Goal: Information Seeking & Learning: Check status

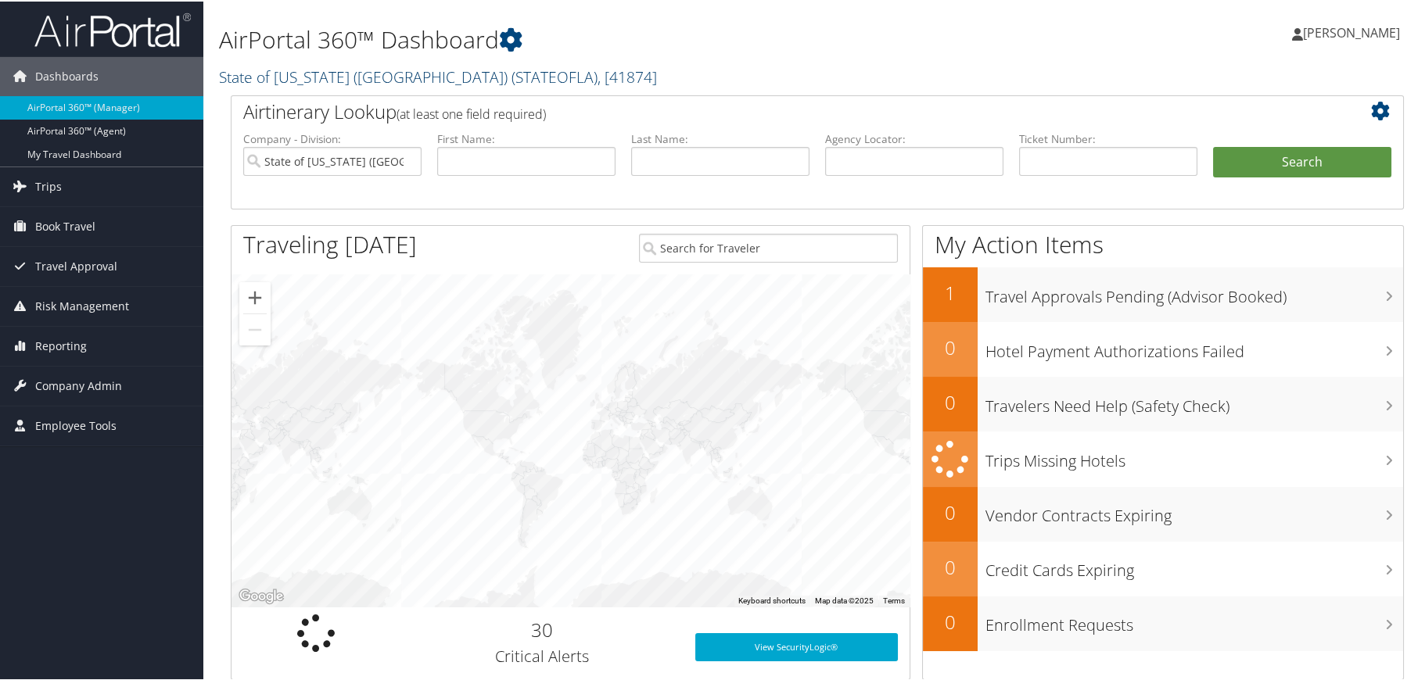
click at [512, 74] on span "( STATEOFLA )" at bounding box center [555, 75] width 86 height 21
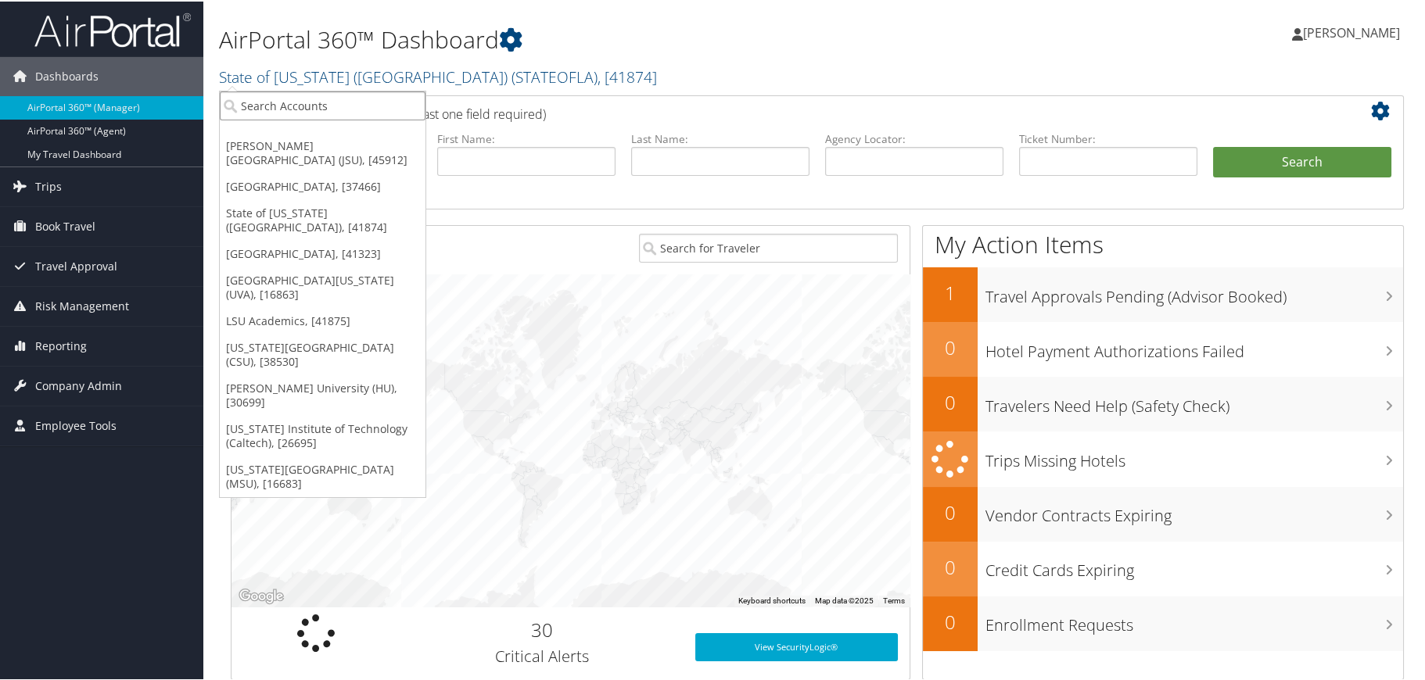
click at [369, 97] on input "search" at bounding box center [323, 104] width 206 height 29
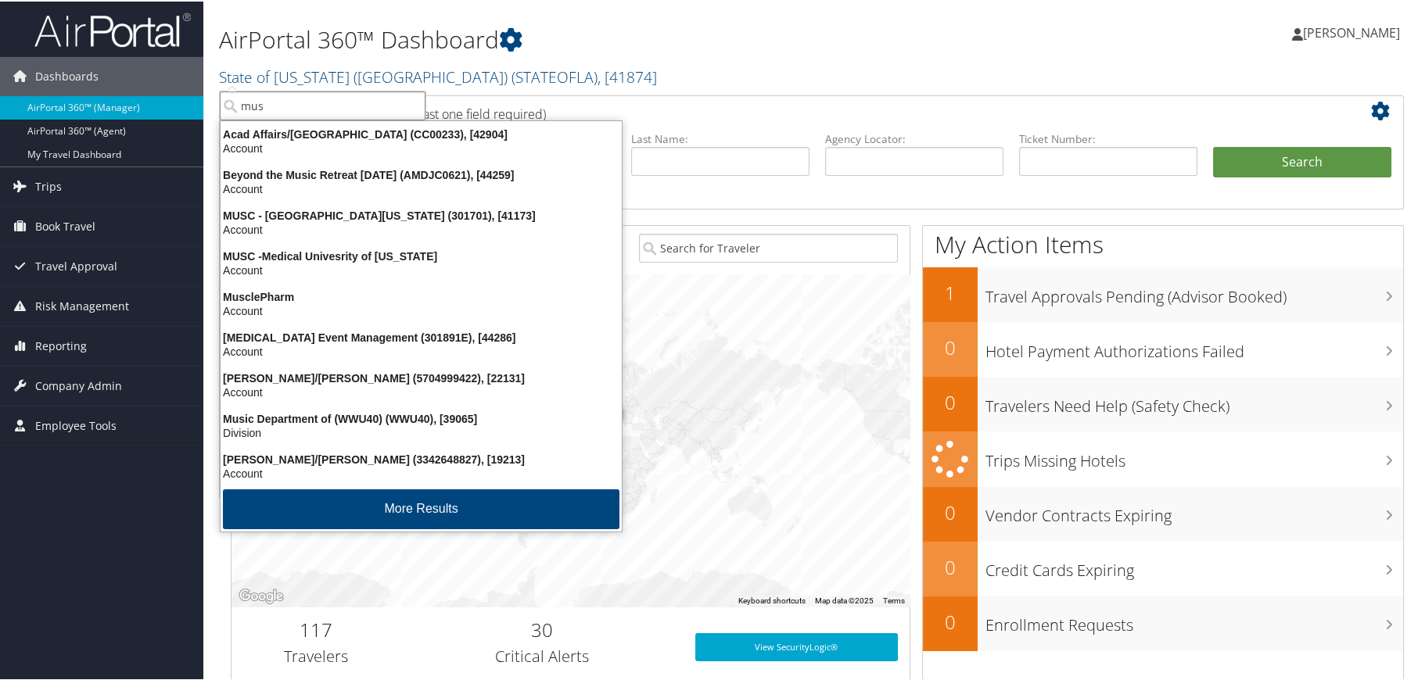
type input "musc"
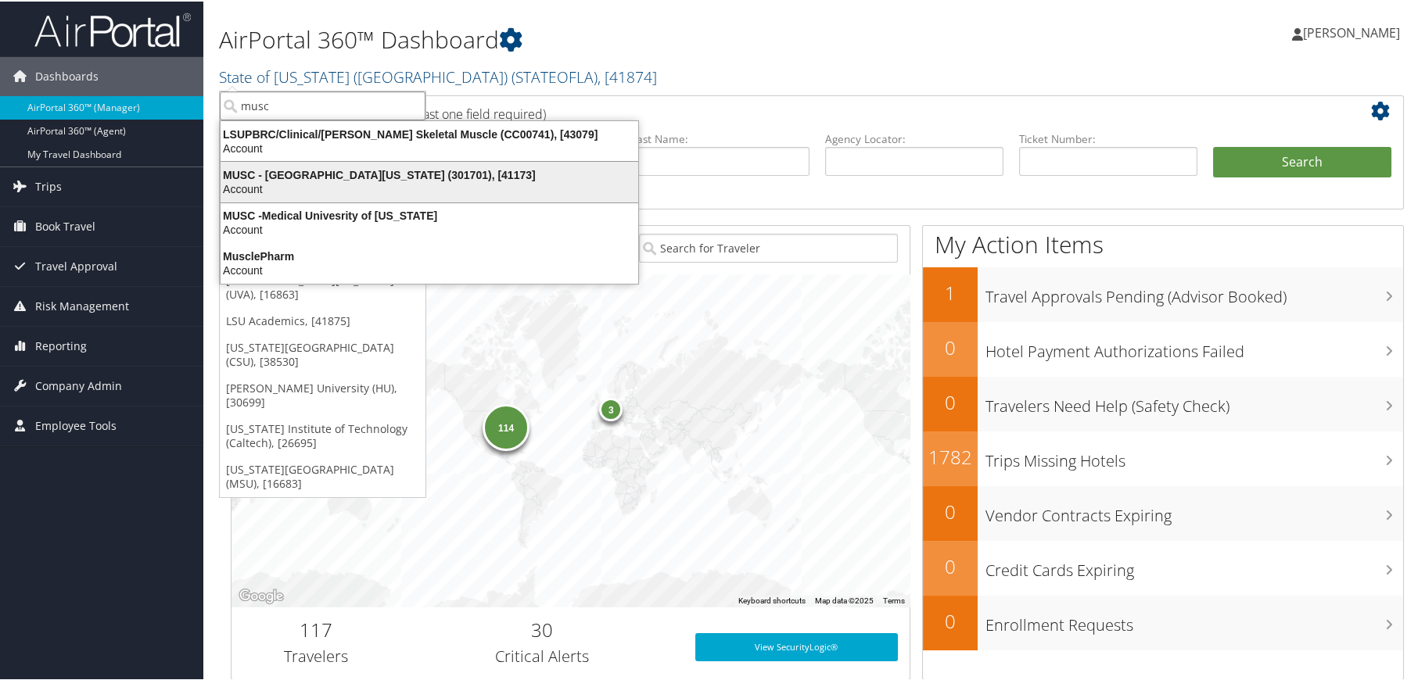
click at [394, 170] on div "MUSC - Medical University of South Carolina (301701), [41173]" at bounding box center [429, 174] width 436 height 14
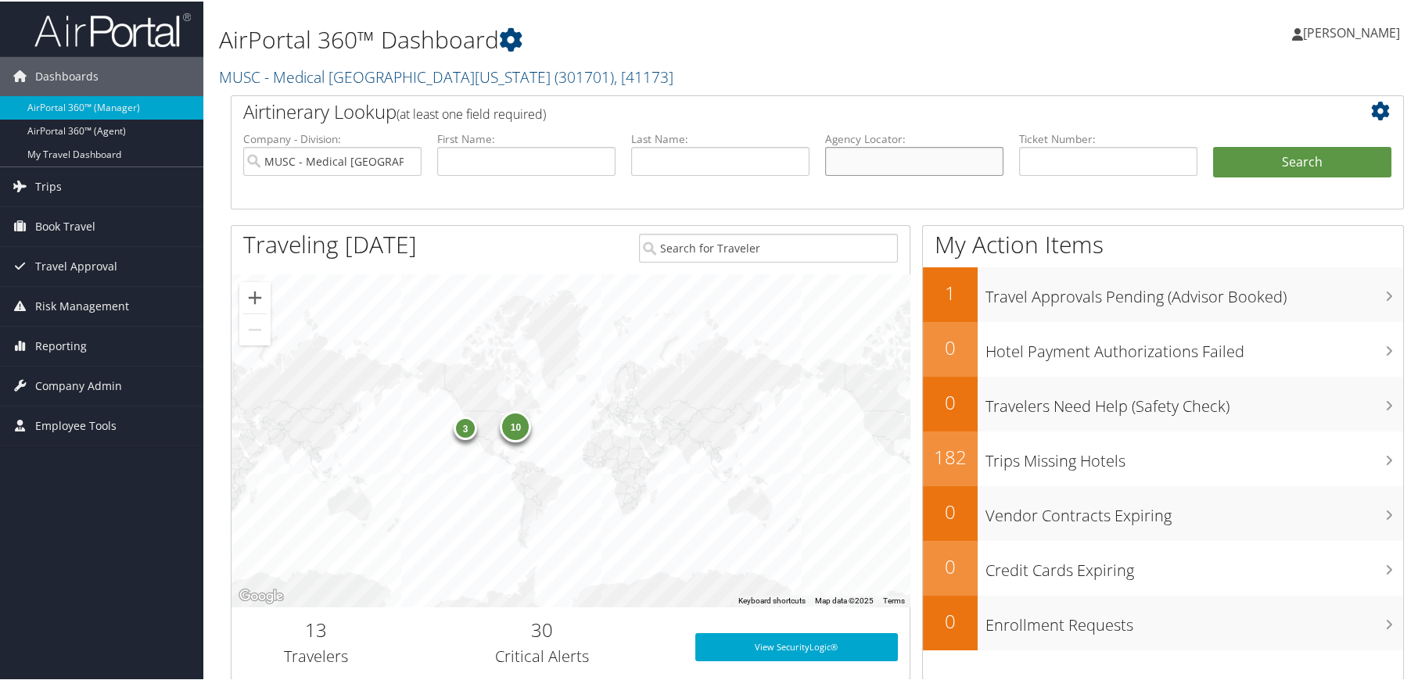
click at [858, 167] on input "text" at bounding box center [914, 159] width 178 height 29
type input "dgj5h7"
click at [1286, 163] on button "Search" at bounding box center [1302, 160] width 178 height 31
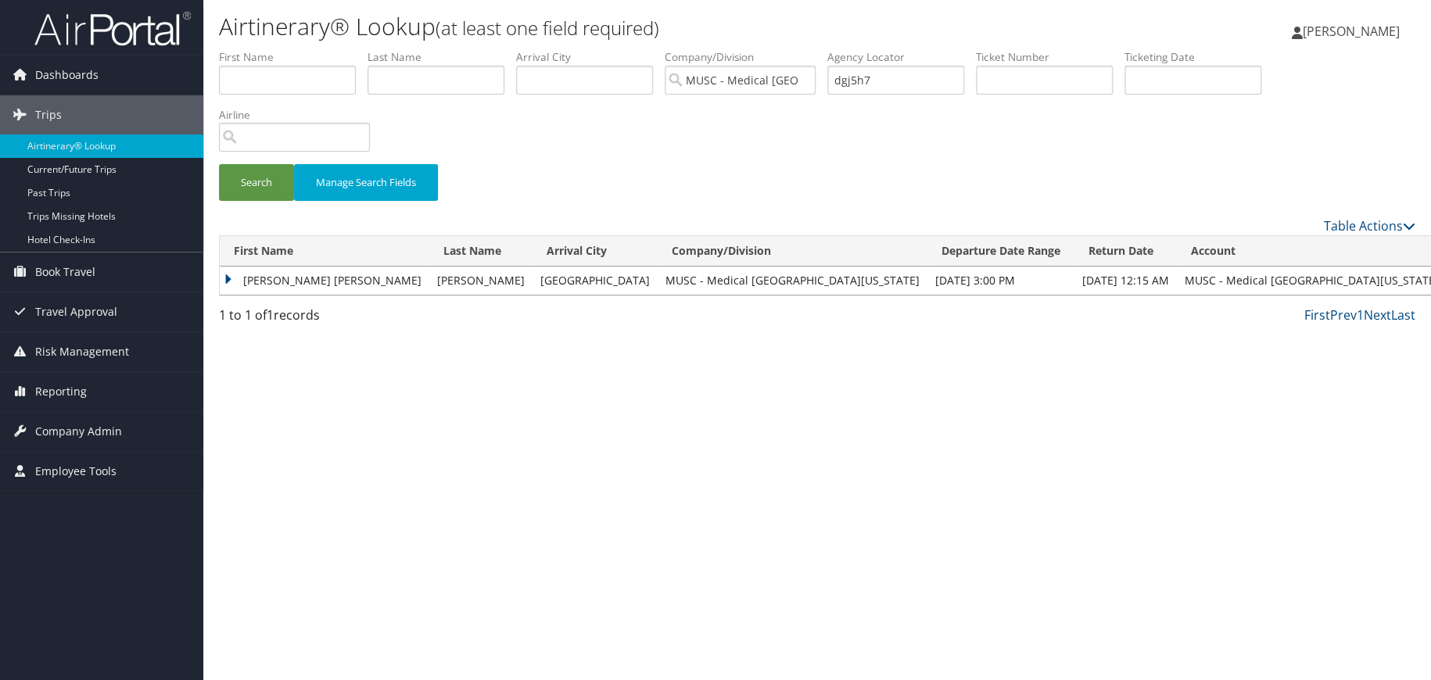
click at [232, 280] on td "ETHEL RENEE" at bounding box center [325, 281] width 210 height 28
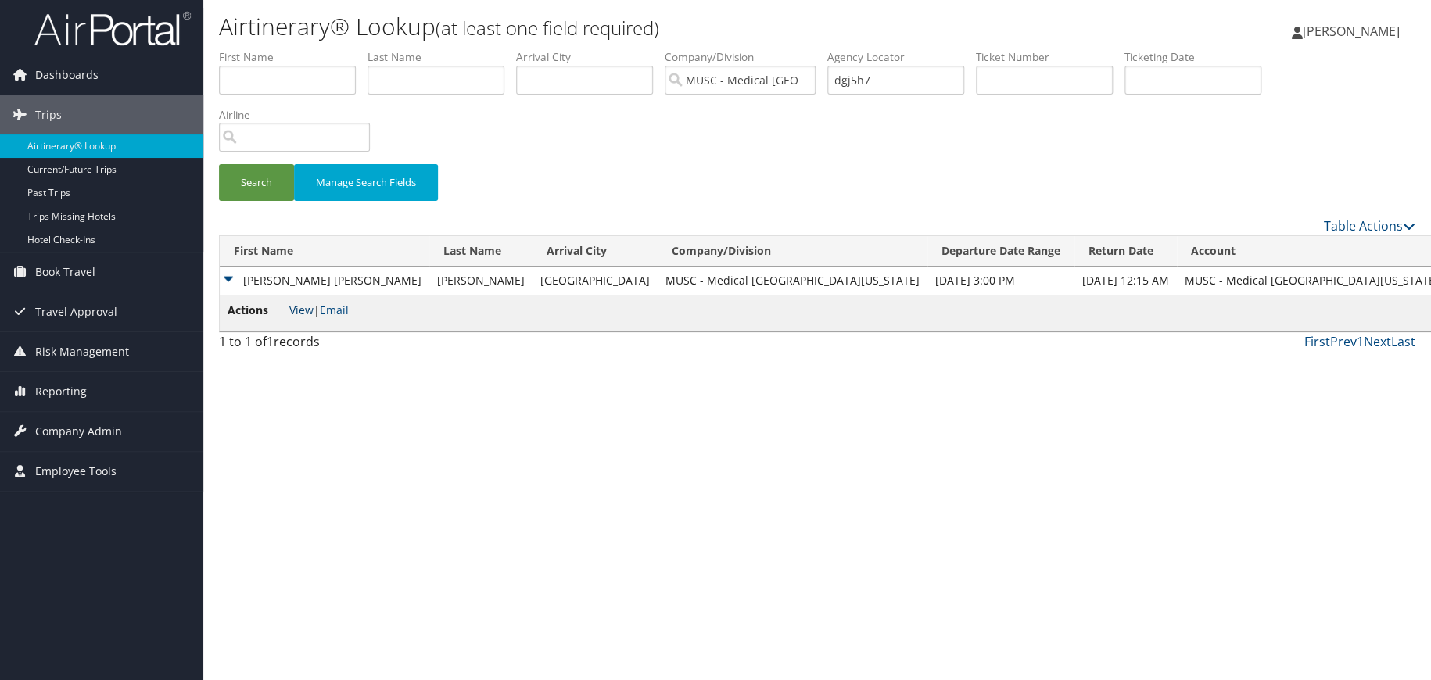
click at [303, 311] on link "View" at bounding box center [301, 310] width 24 height 15
click at [66, 434] on span "Company Admin" at bounding box center [78, 431] width 87 height 39
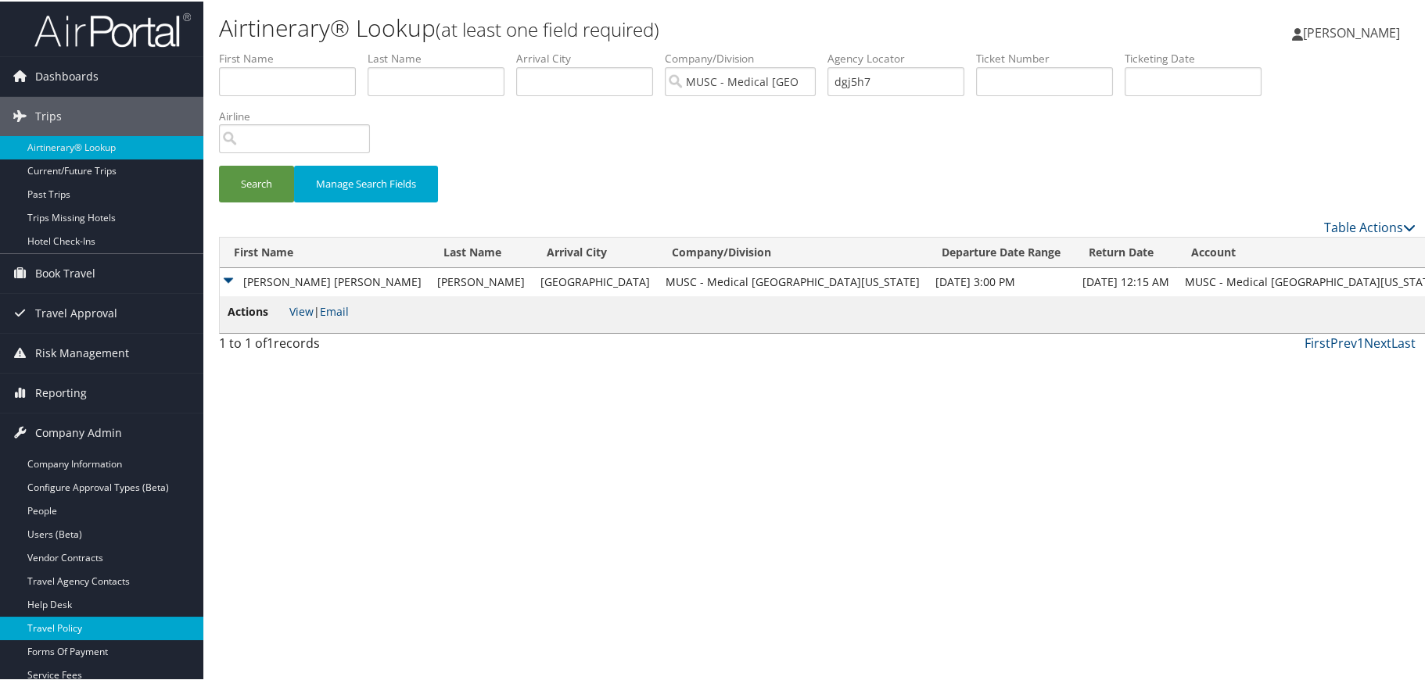
click at [60, 623] on link "Travel Policy" at bounding box center [101, 627] width 203 height 23
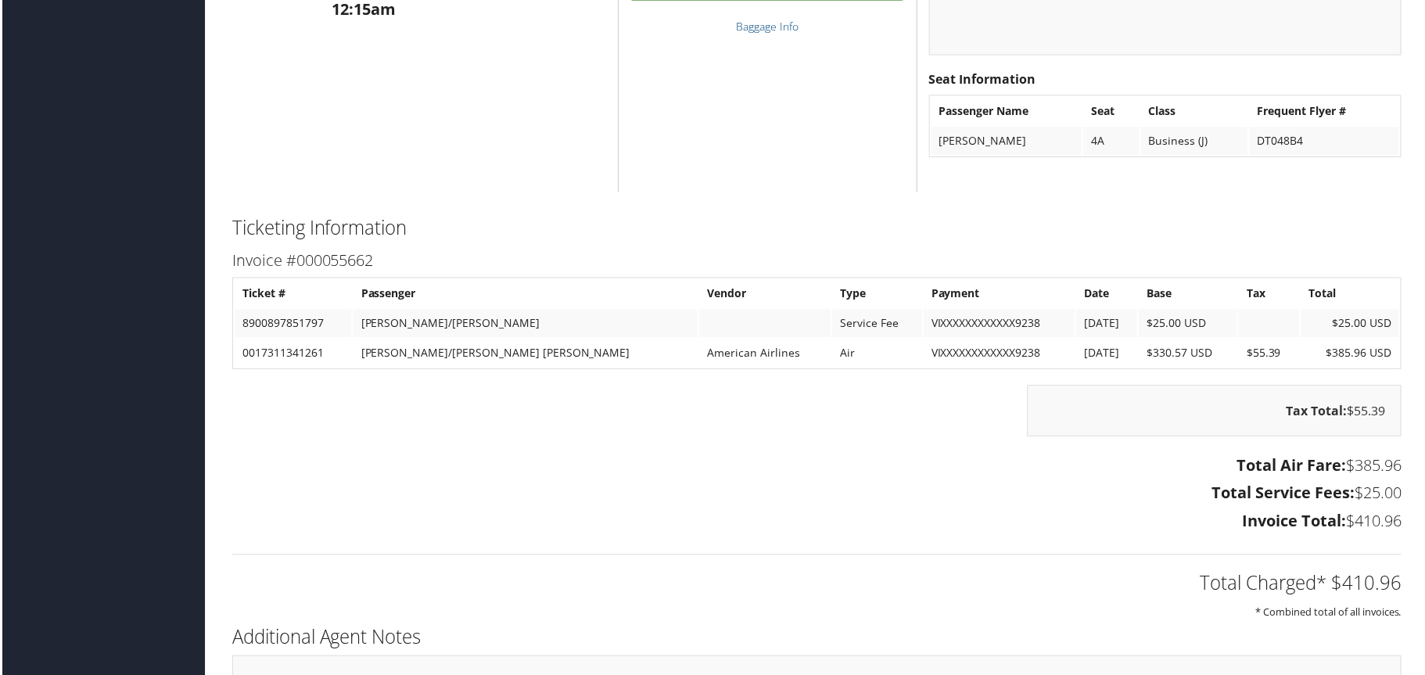
scroll to position [1799, 0]
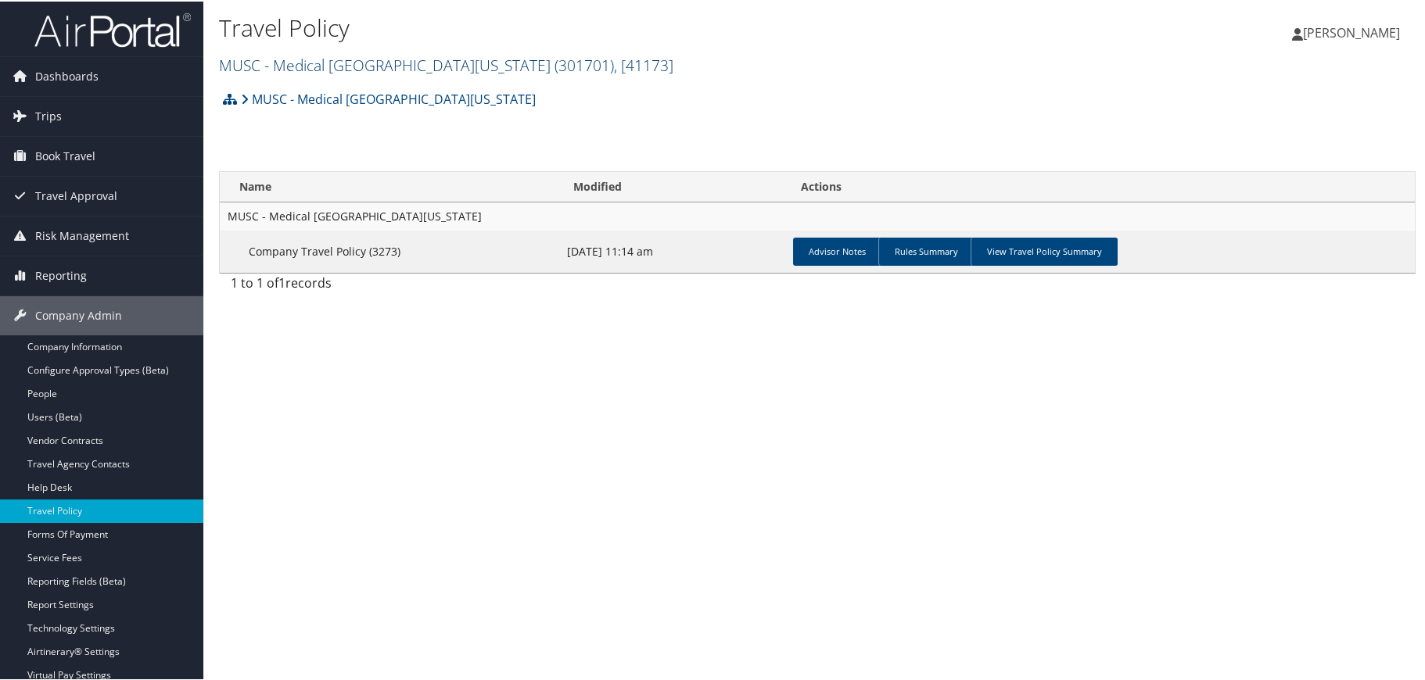
click at [555, 59] on span "( 301701 )" at bounding box center [584, 63] width 59 height 21
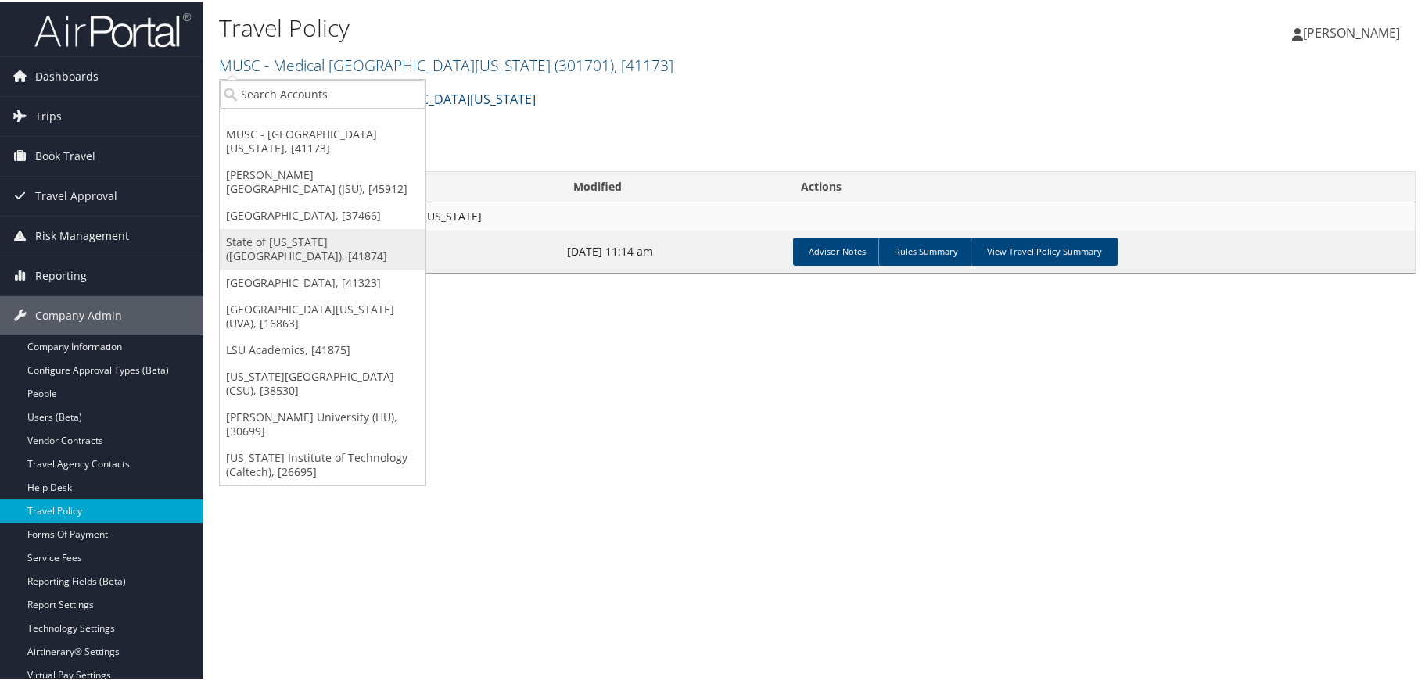
click at [292, 228] on link "State of Louisiana (SOLA), [41874]" at bounding box center [323, 248] width 206 height 41
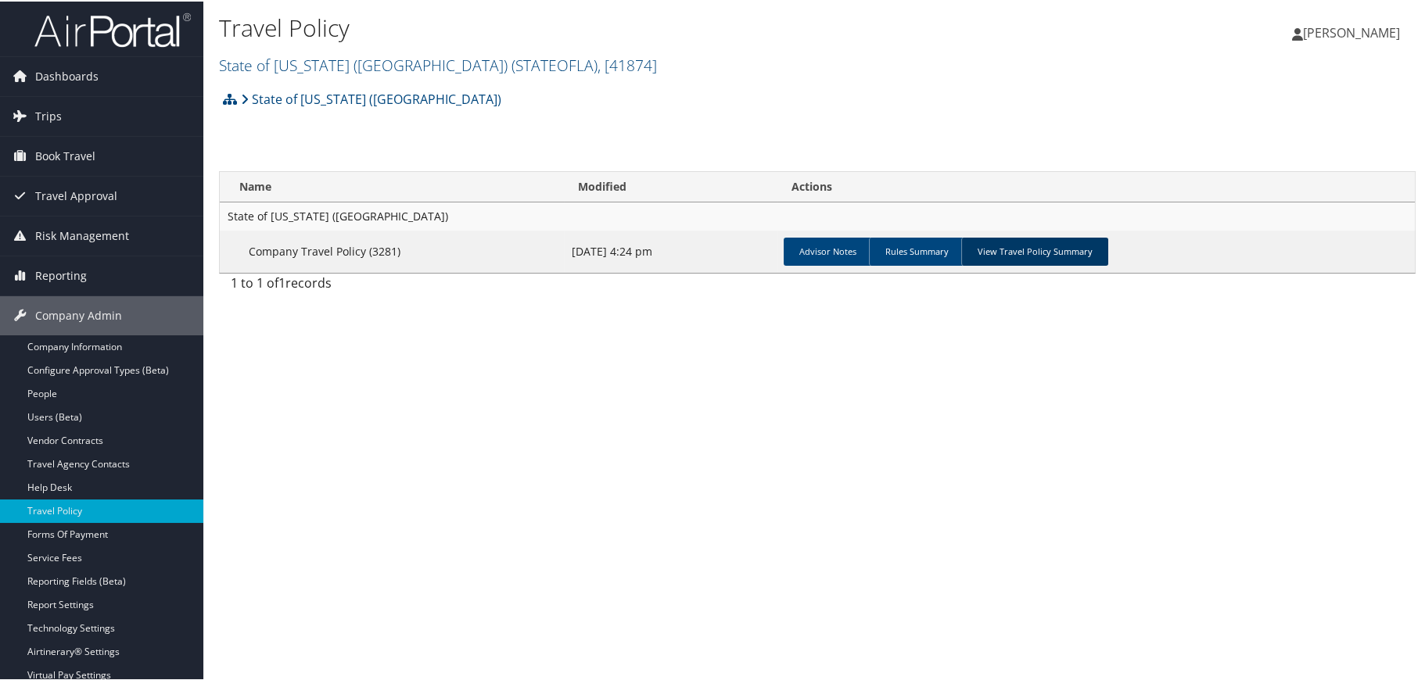
click at [1067, 249] on link "View Travel Policy Summary" at bounding box center [1034, 250] width 147 height 28
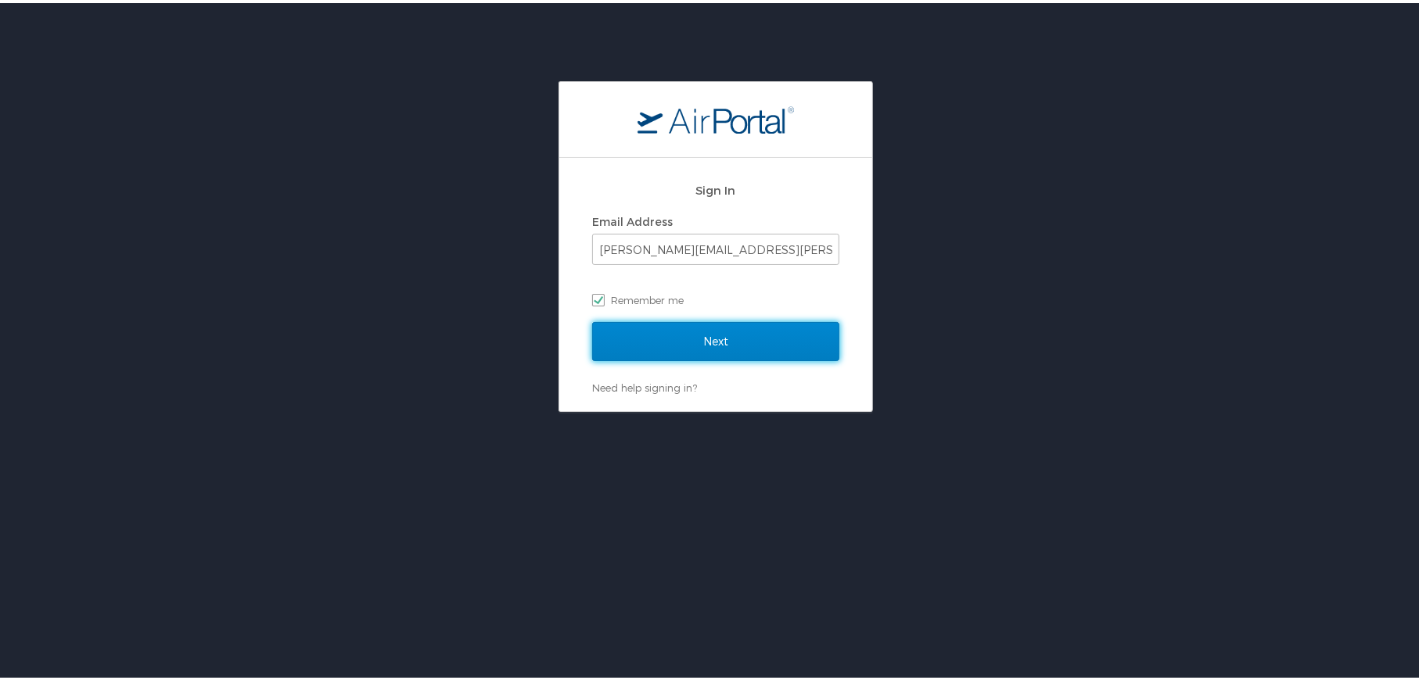
click at [671, 343] on input "Next" at bounding box center [715, 338] width 247 height 39
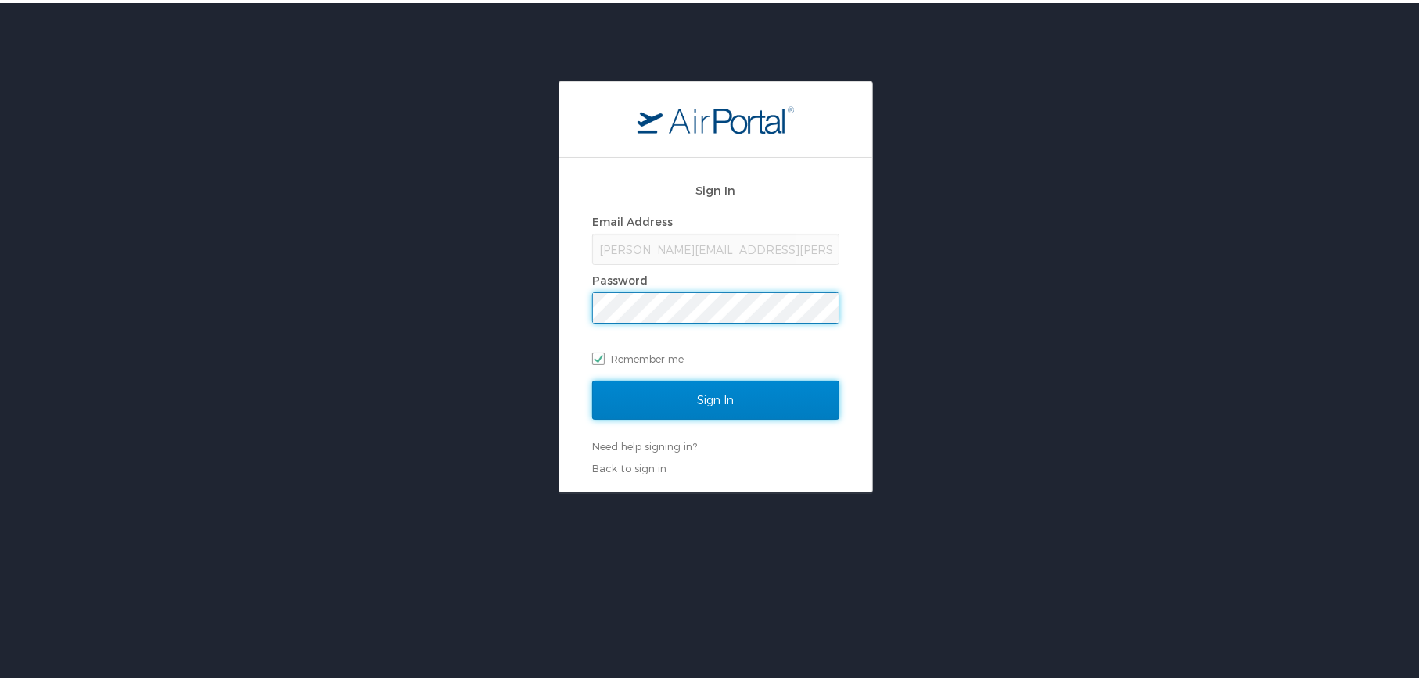
click at [710, 399] on input "Sign In" at bounding box center [715, 397] width 247 height 39
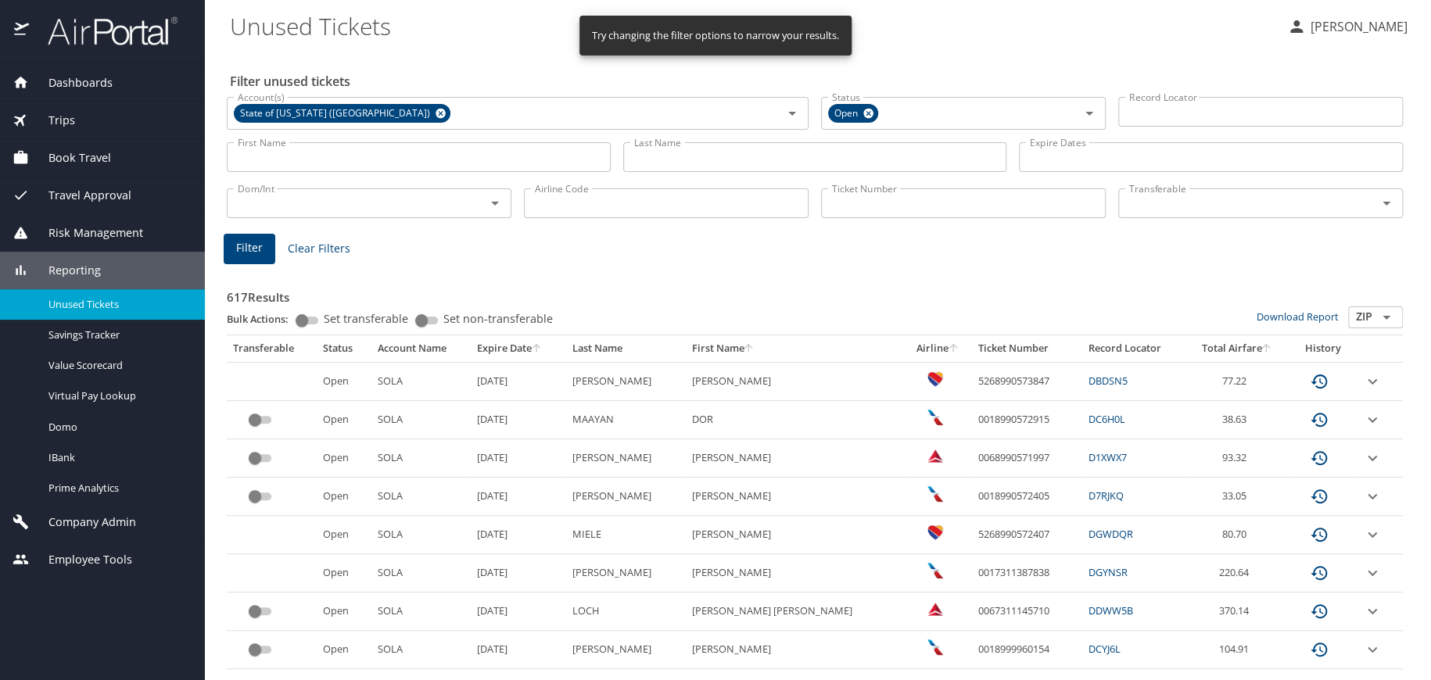
click at [494, 157] on input "First Name" at bounding box center [419, 157] width 384 height 30
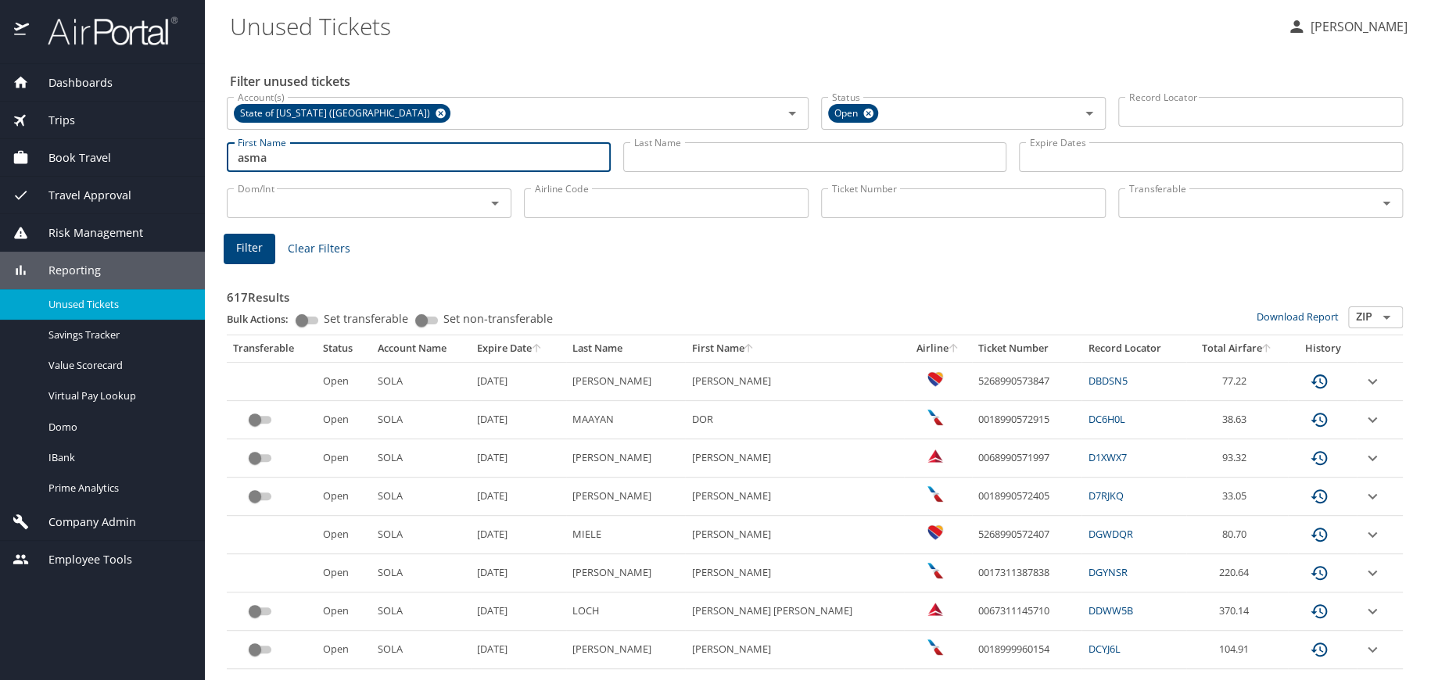
type input "asma"
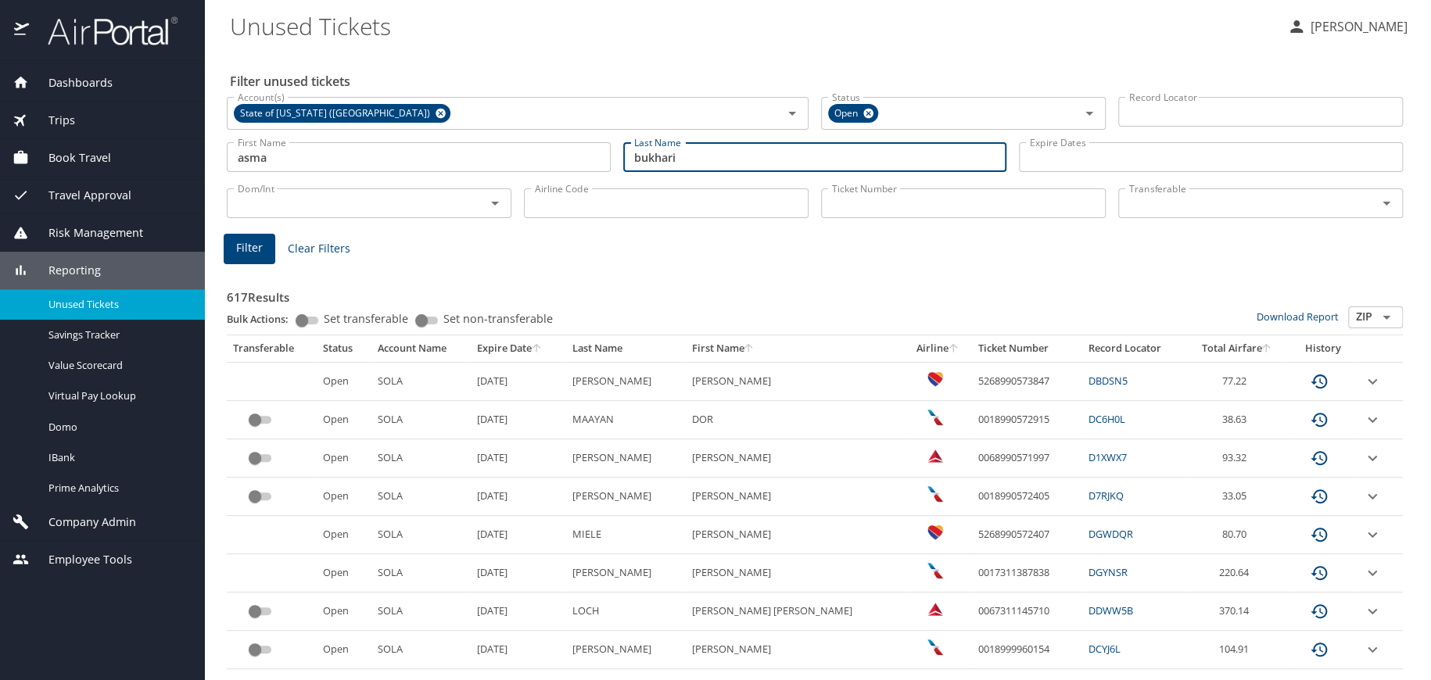
type input "bukhari"
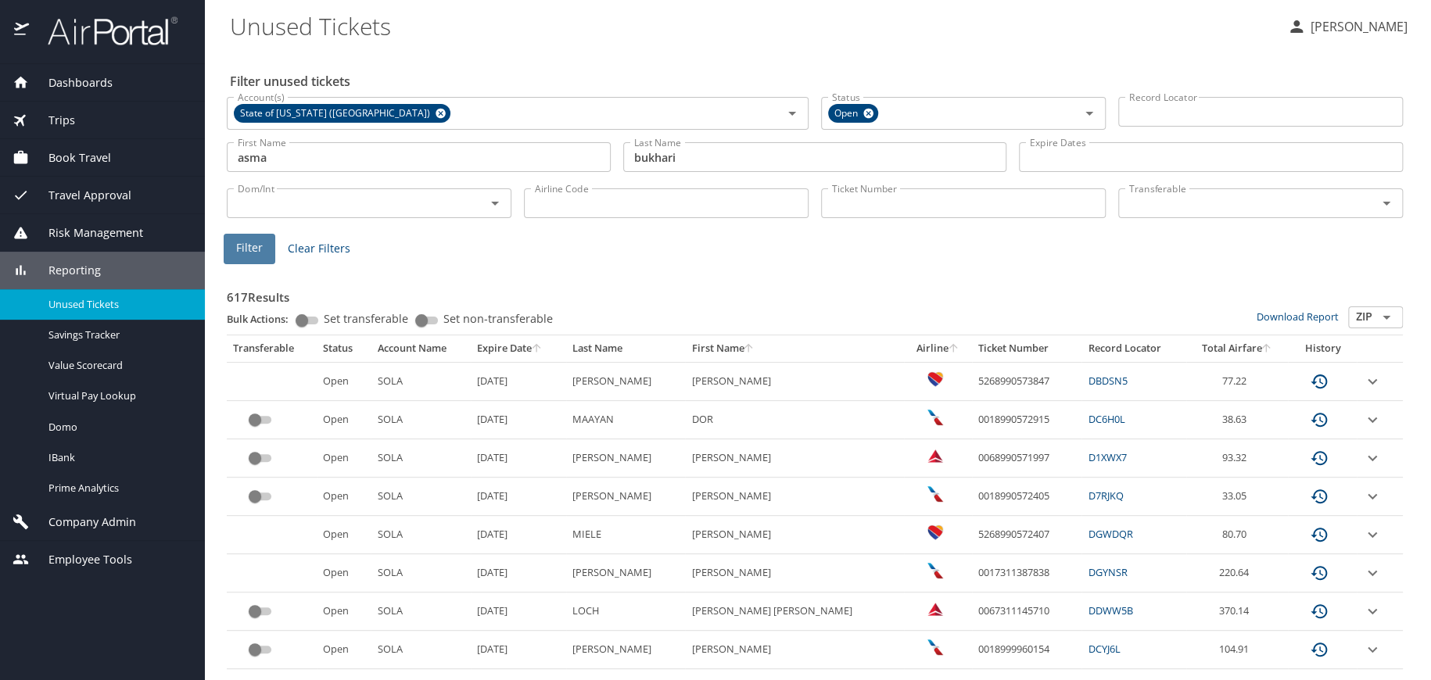
click at [247, 246] on span "Filter" at bounding box center [249, 249] width 27 height 20
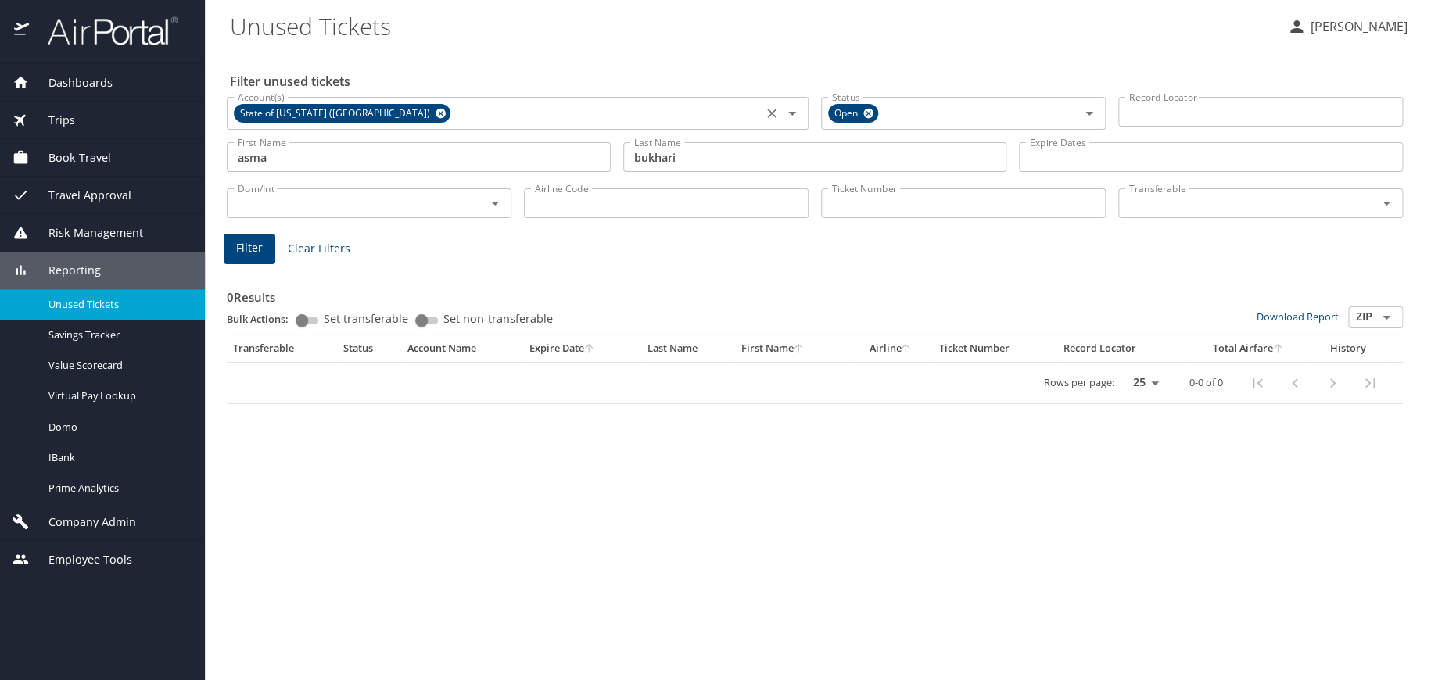
click at [435, 112] on icon at bounding box center [441, 113] width 12 height 17
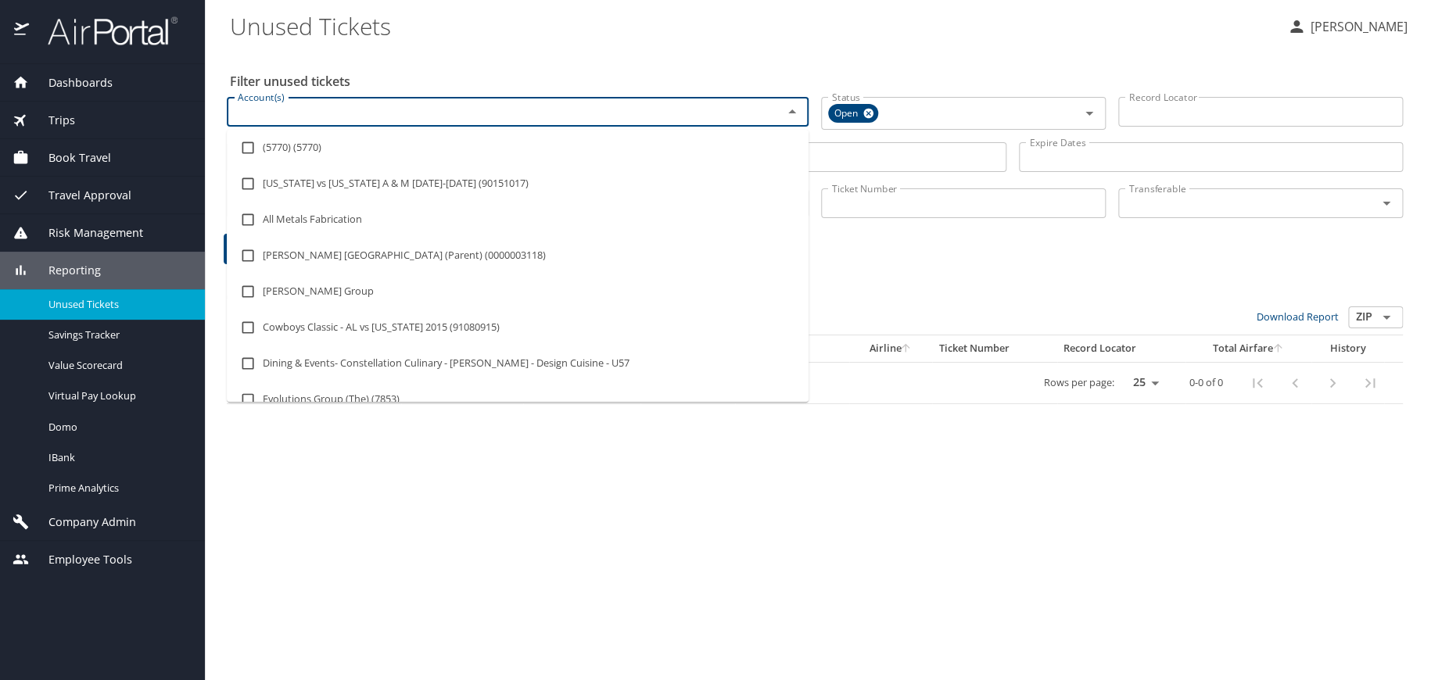
click at [360, 112] on input "Account(s)" at bounding box center [495, 112] width 526 height 20
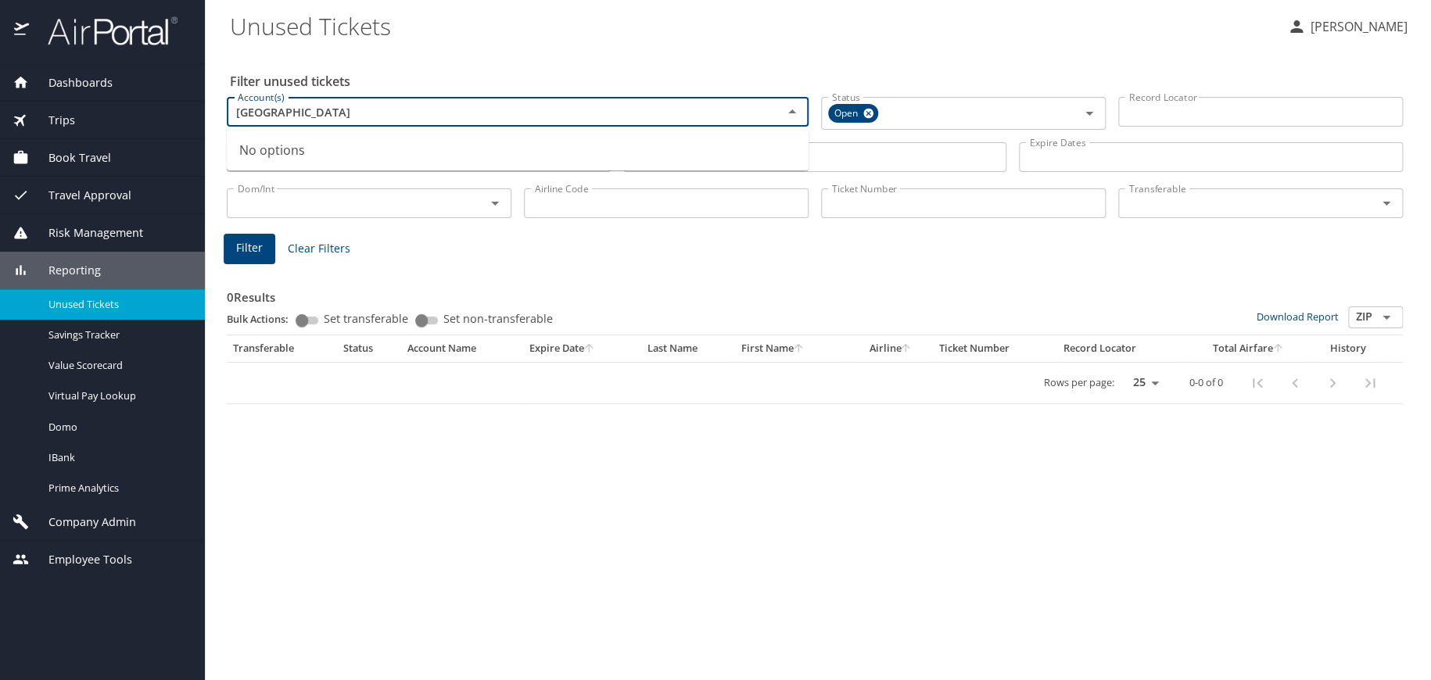
type input "[GEOGRAPHIC_DATA]"
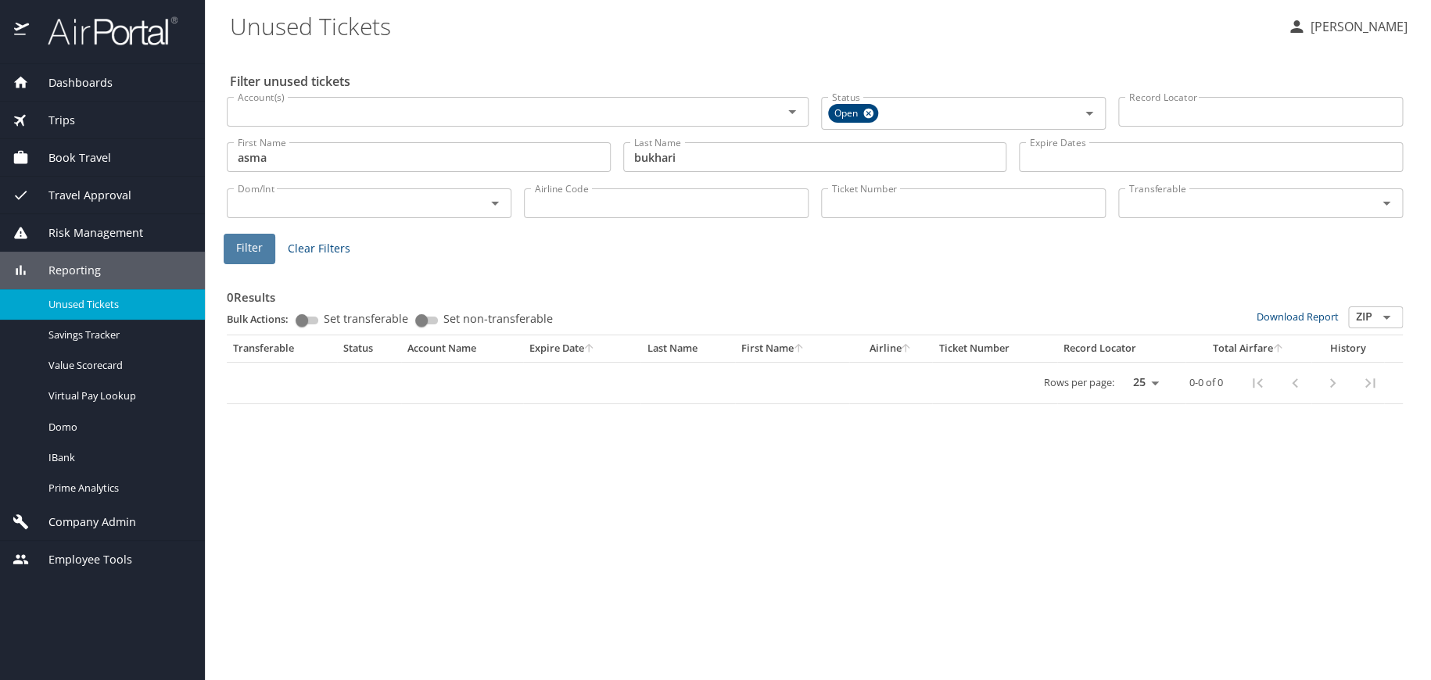
click at [249, 250] on span "Filter" at bounding box center [249, 249] width 27 height 20
click at [267, 104] on input "Account(s)" at bounding box center [495, 112] width 526 height 20
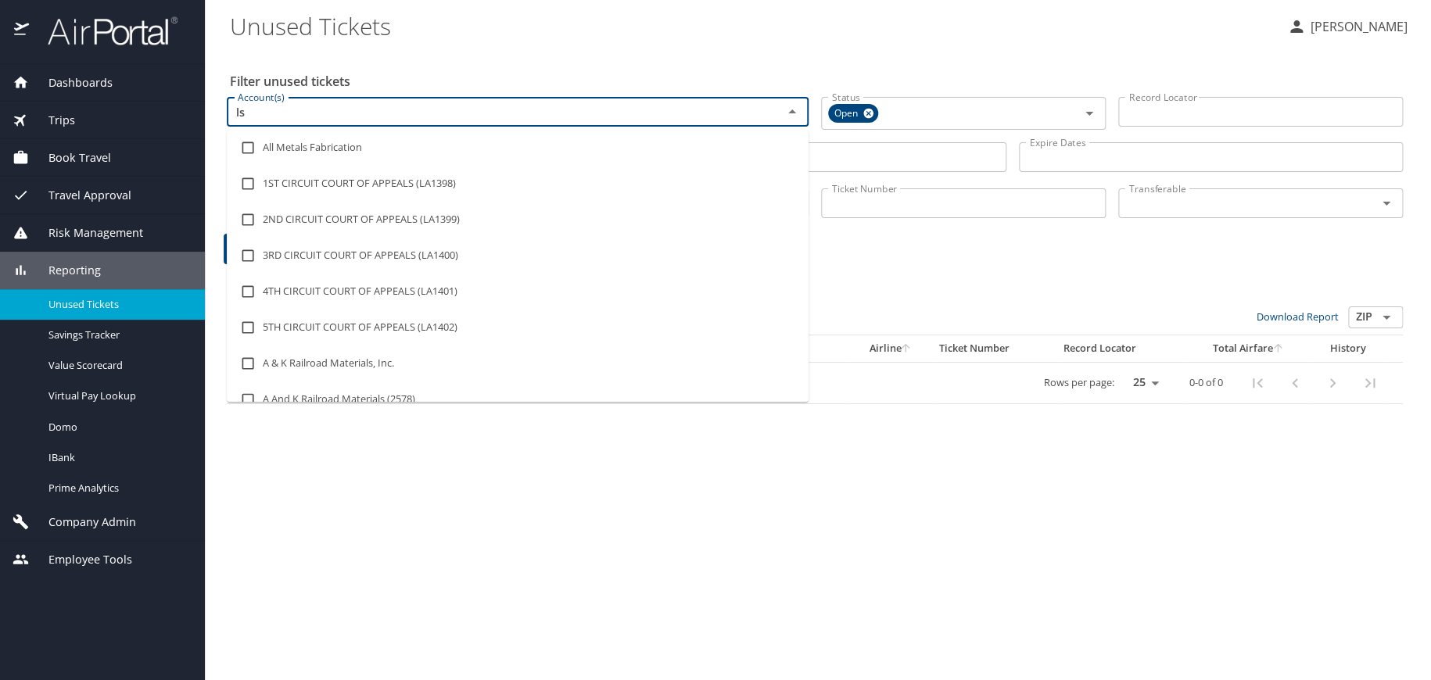
type input "lsu"
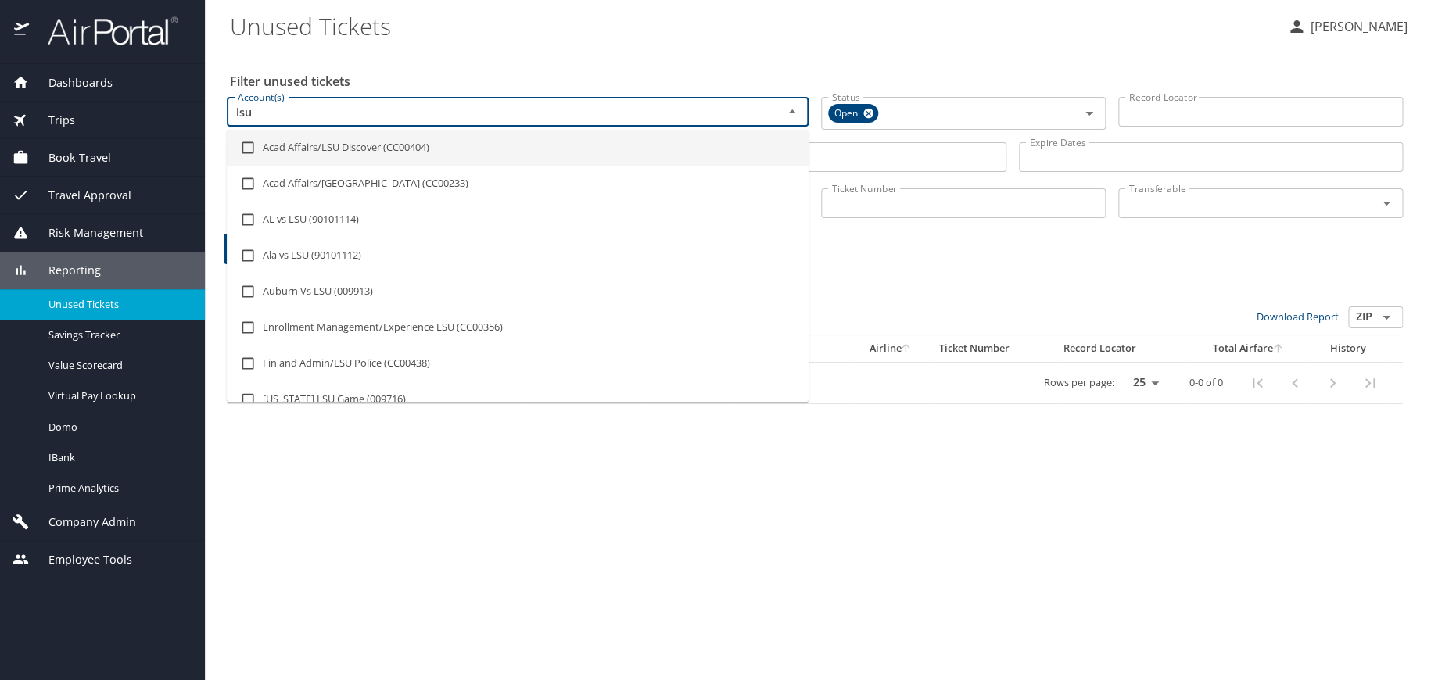
click at [310, 147] on li "Acad Affairs/LSU Discover (CC00404)" at bounding box center [518, 148] width 582 height 36
checkbox input "true"
type input "lsu"
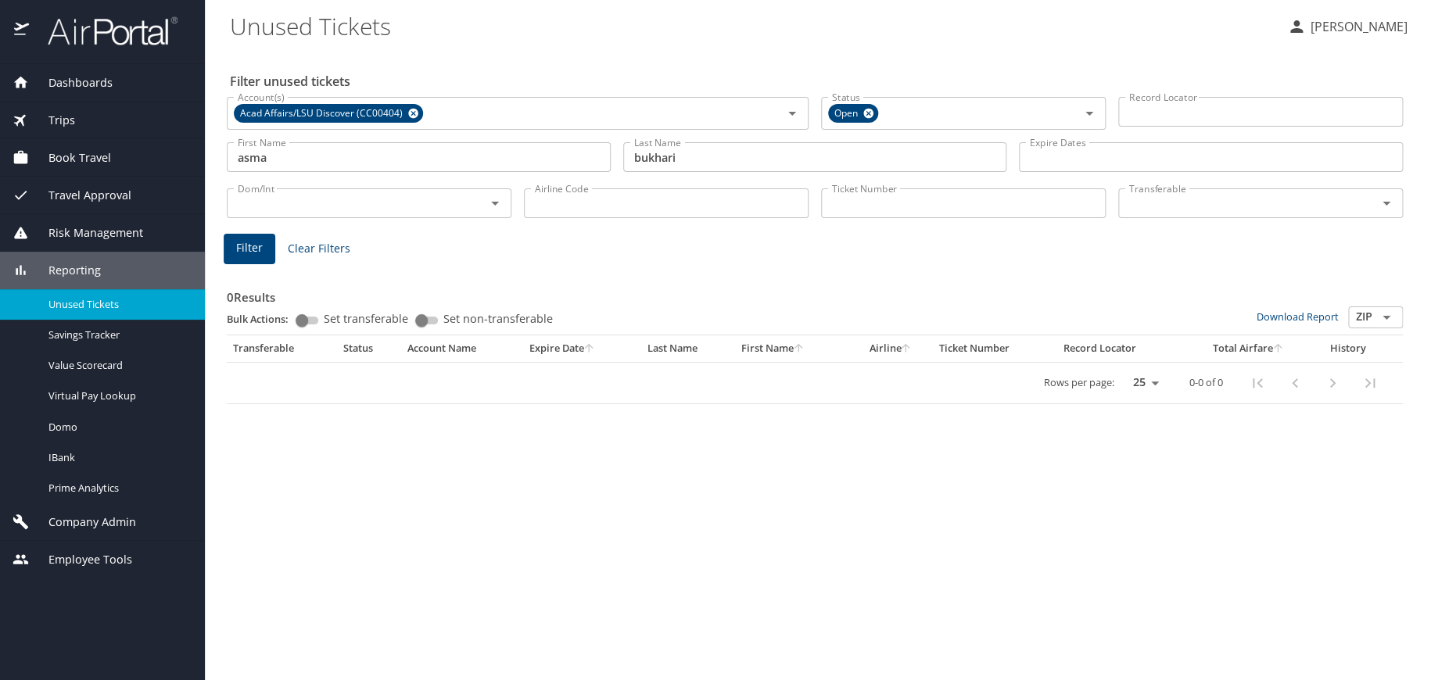
click at [540, 27] on Tickets "Unused Tickets" at bounding box center [752, 26] width 1045 height 48
click at [251, 250] on span "Filter" at bounding box center [249, 249] width 27 height 20
click at [411, 118] on icon at bounding box center [414, 113] width 12 height 17
click at [250, 250] on span "Filter" at bounding box center [249, 249] width 27 height 20
click at [280, 106] on input "Account(s)" at bounding box center [495, 112] width 526 height 20
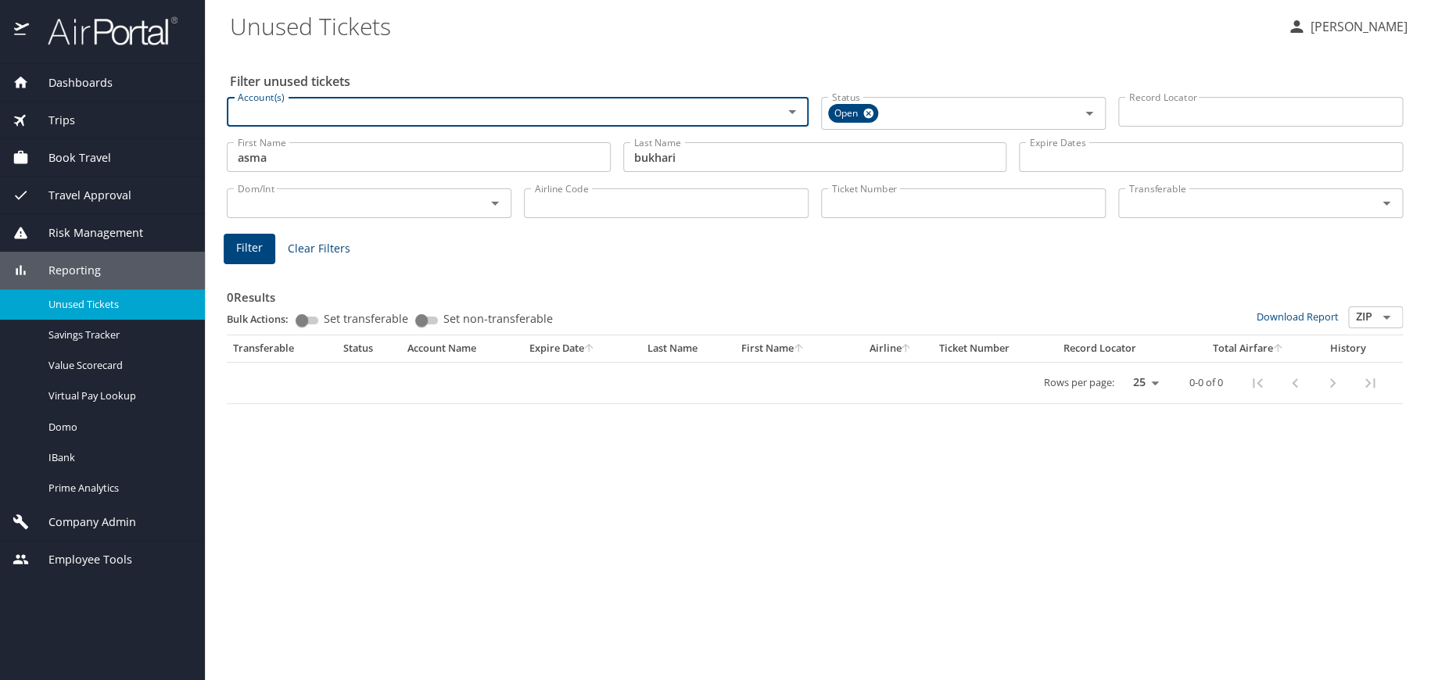
click at [297, 111] on input "Account(s)" at bounding box center [495, 112] width 526 height 20
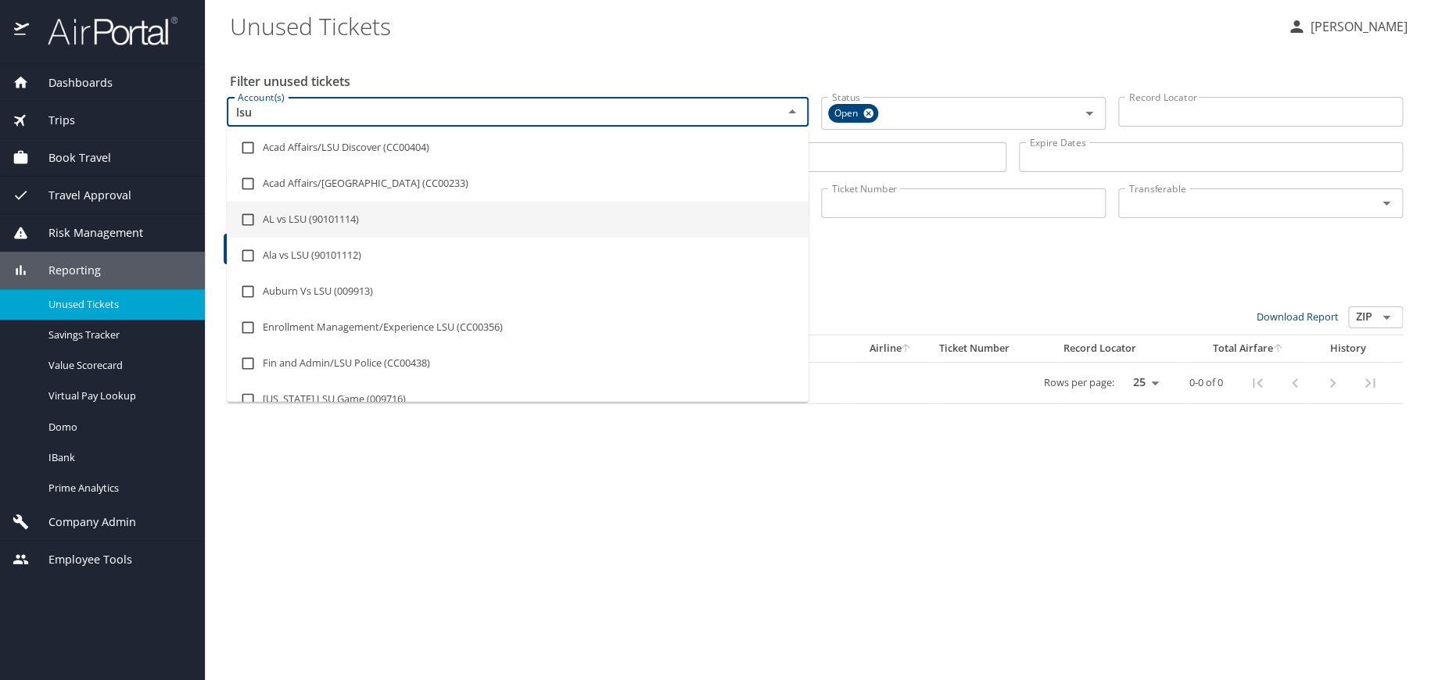
type input "lsu"
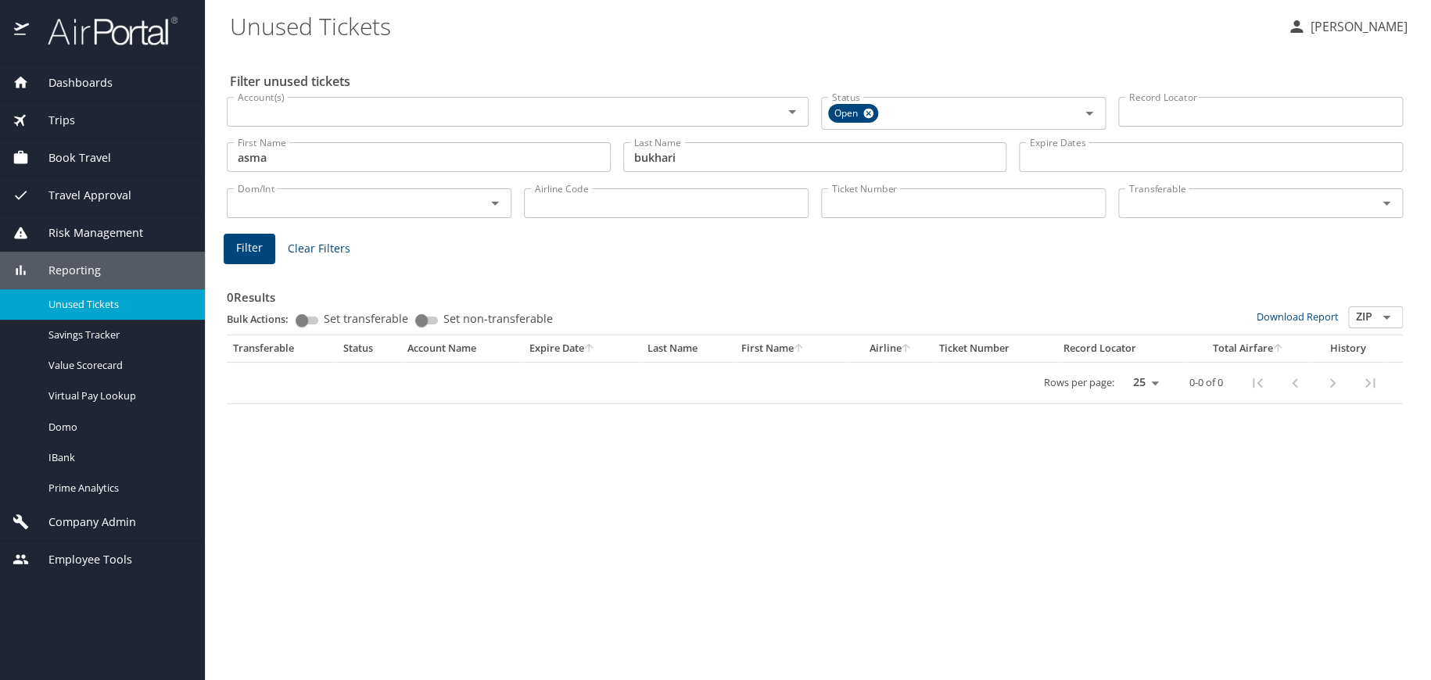
click at [94, 266] on span "Reporting" at bounding box center [65, 270] width 72 height 17
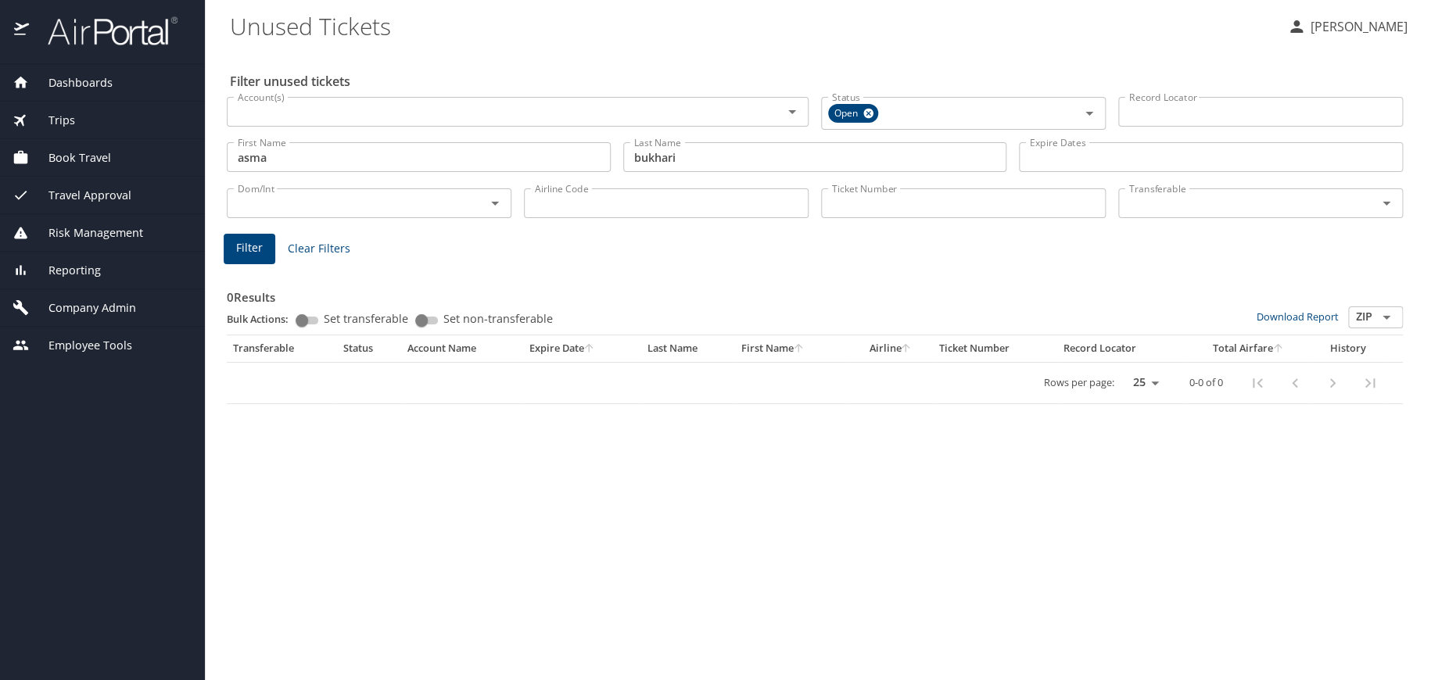
click at [94, 266] on span "Reporting" at bounding box center [65, 270] width 72 height 17
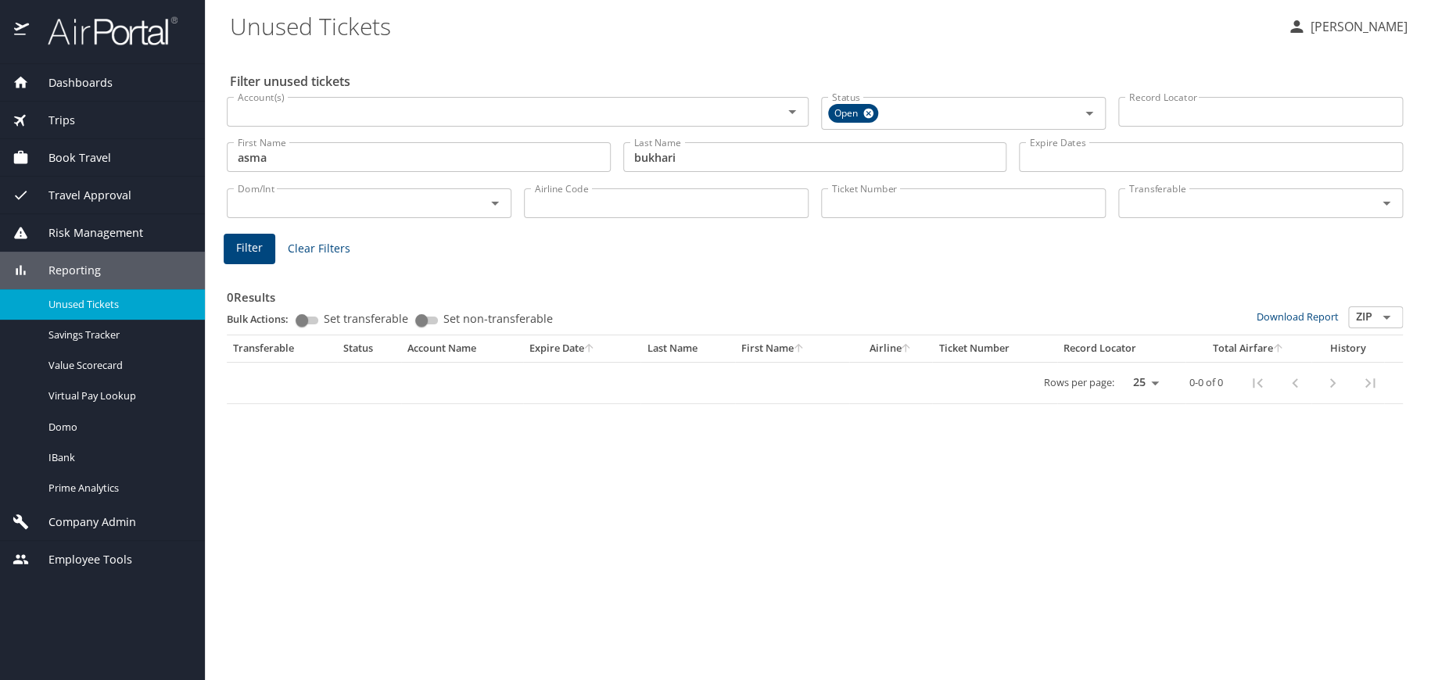
click at [94, 266] on span "Reporting" at bounding box center [65, 270] width 72 height 17
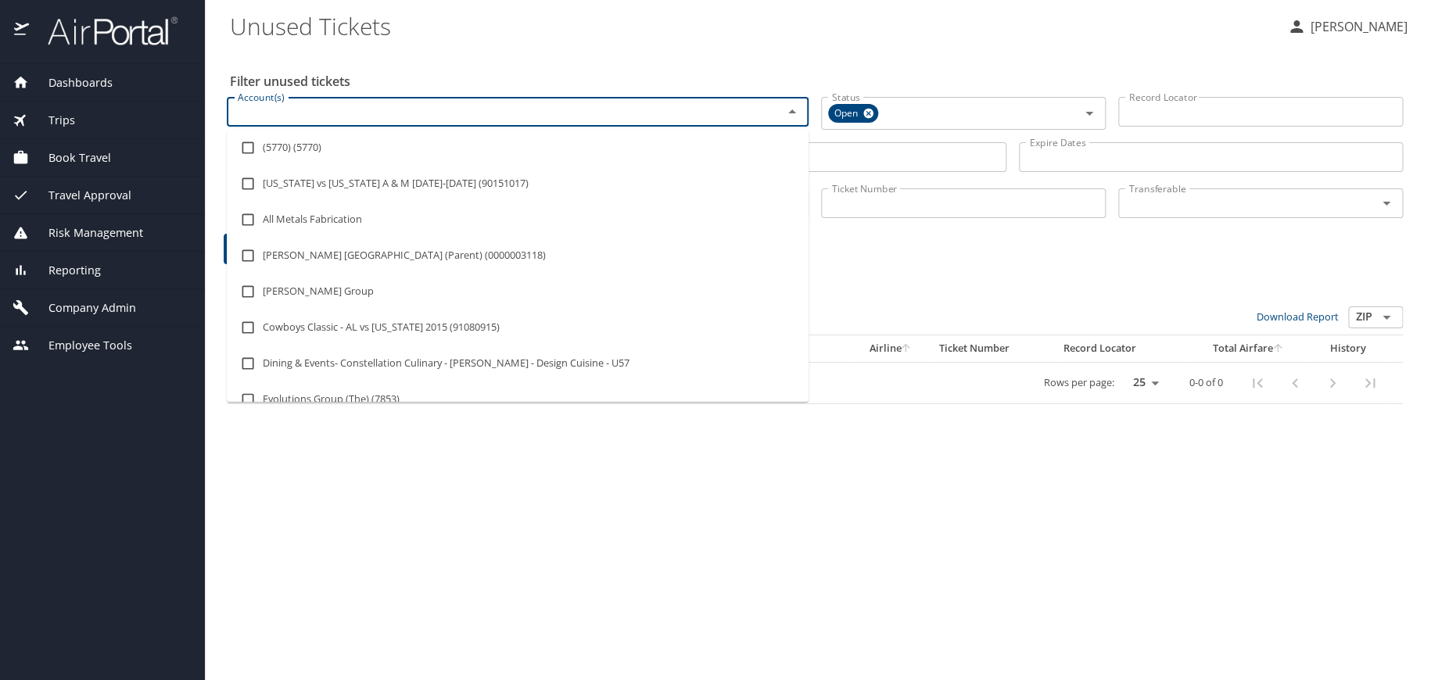
click at [276, 113] on input "Account(s)" at bounding box center [495, 112] width 526 height 20
type input "lsu"
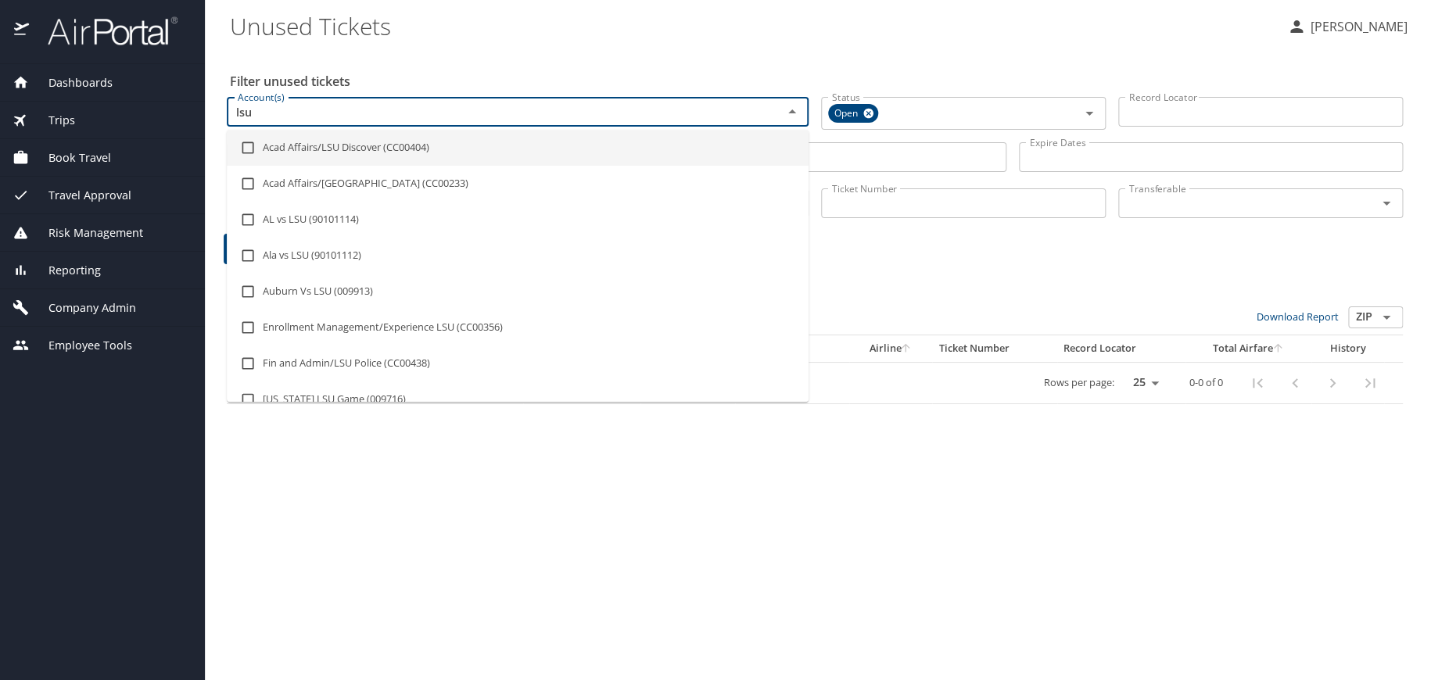
click at [297, 158] on li "Acad Affairs/LSU Discover (CC00404)" at bounding box center [518, 148] width 582 height 36
checkbox input "true"
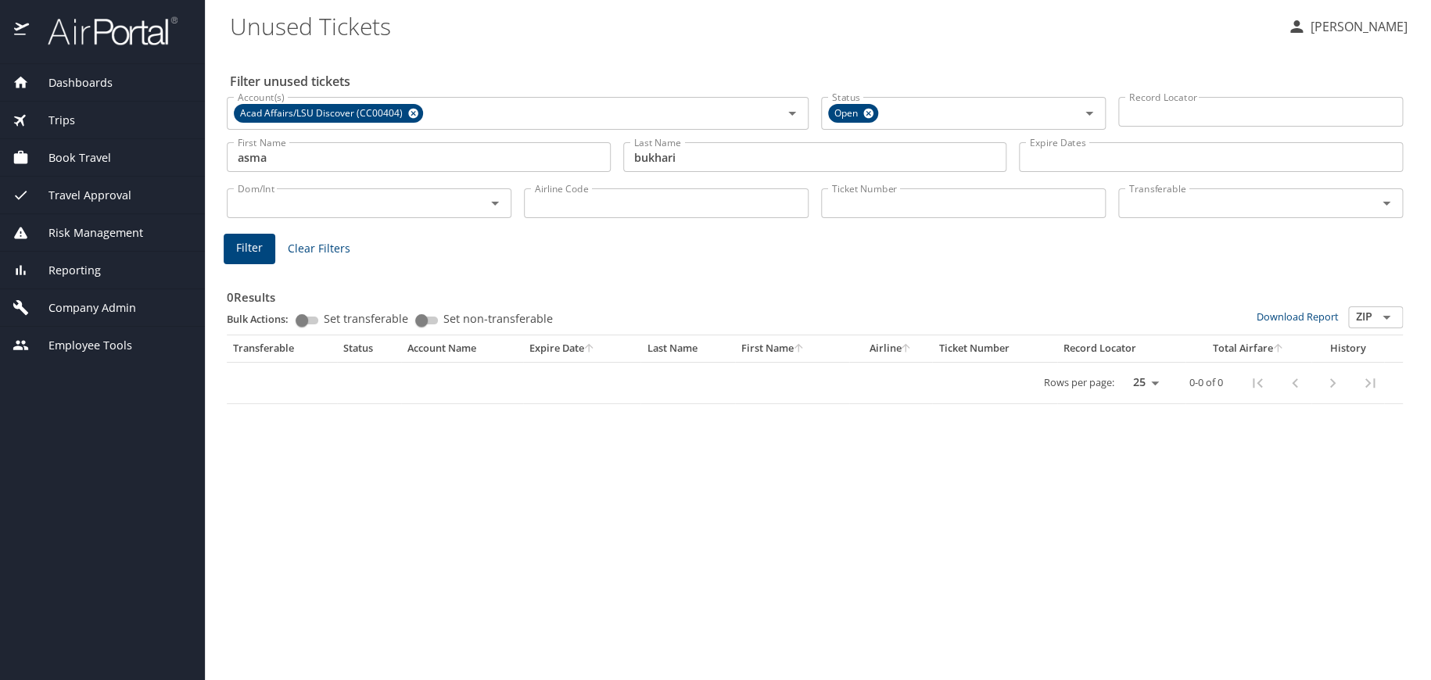
click at [450, 474] on div "Filter unused tickets Account(s) Acad Affairs/LSU Discover (CC00404) Account(s)…" at bounding box center [818, 365] width 1176 height 630
click at [264, 253] on button "Filter" at bounding box center [250, 249] width 52 height 31
click at [61, 301] on span "Company Admin" at bounding box center [82, 308] width 107 height 17
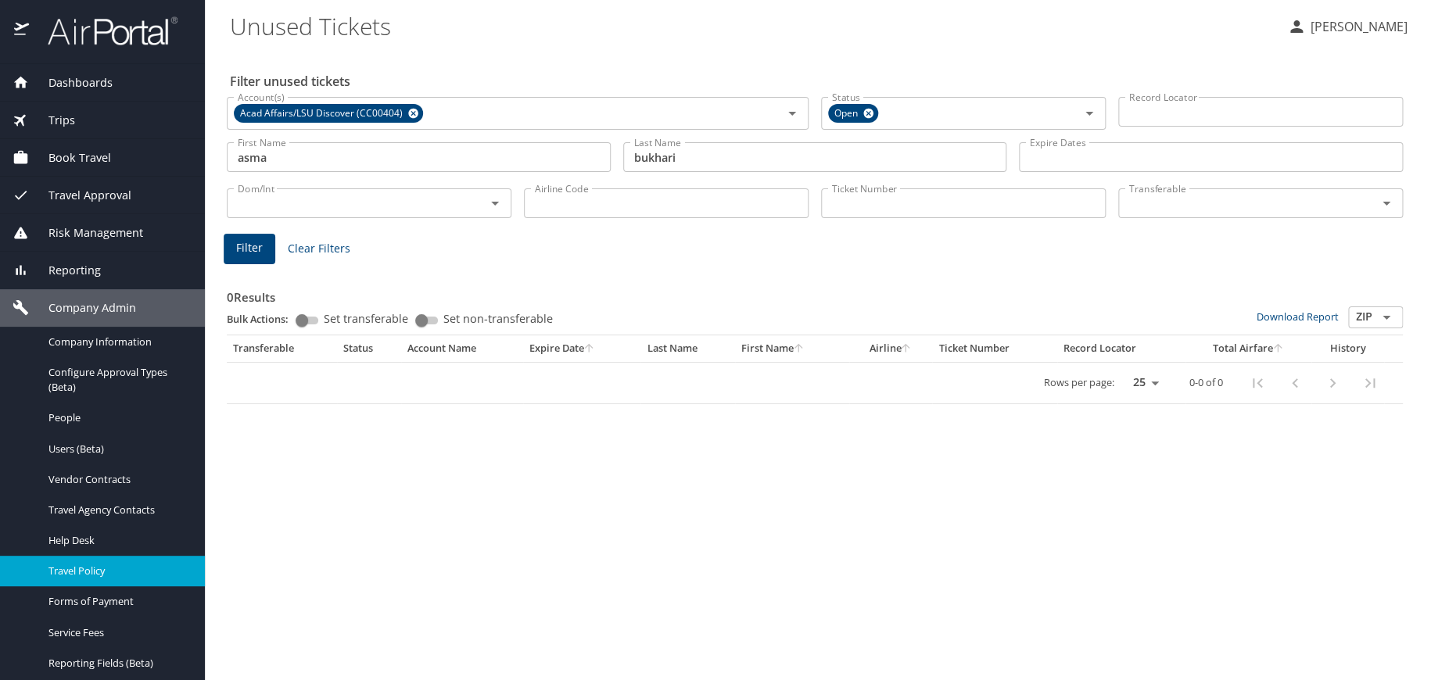
click at [62, 574] on span "Travel Policy" at bounding box center [117, 571] width 138 height 15
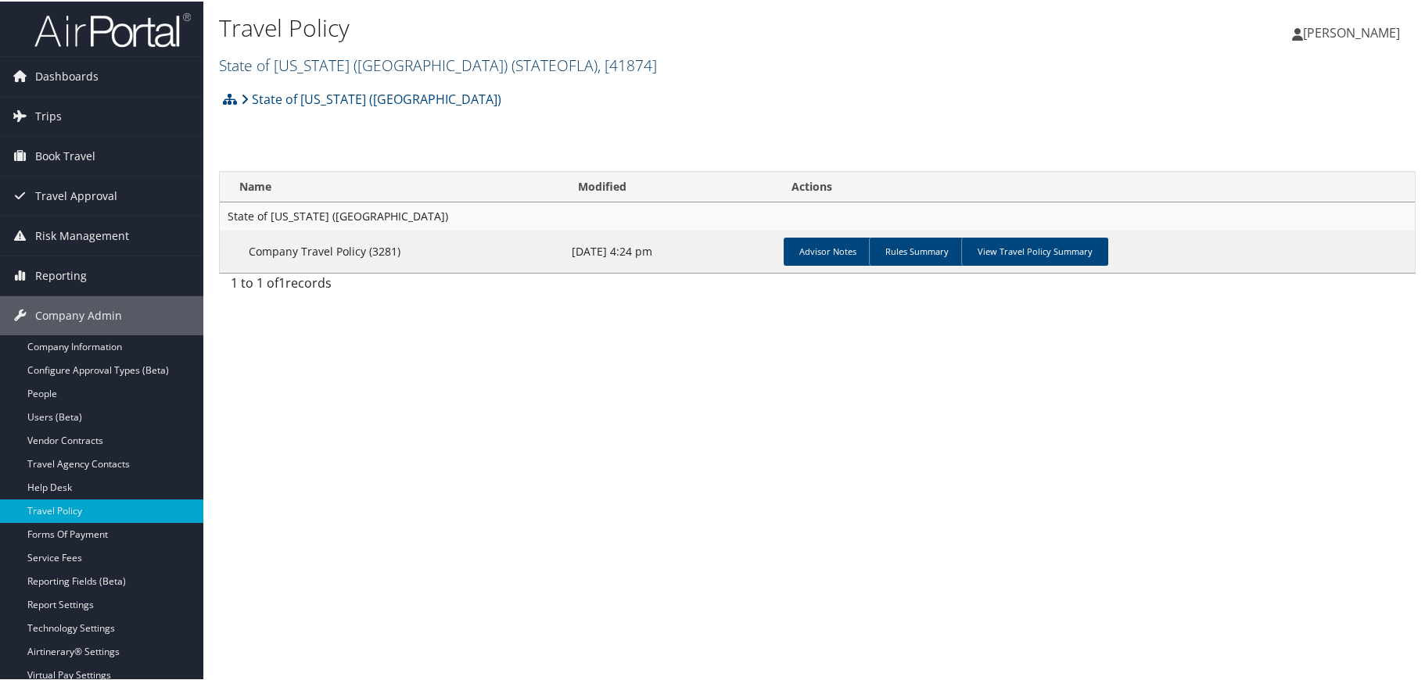
click at [375, 59] on link "State of Louisiana (SOLA) ( STATEOFLA ) , [ 41874 ]" at bounding box center [438, 63] width 438 height 21
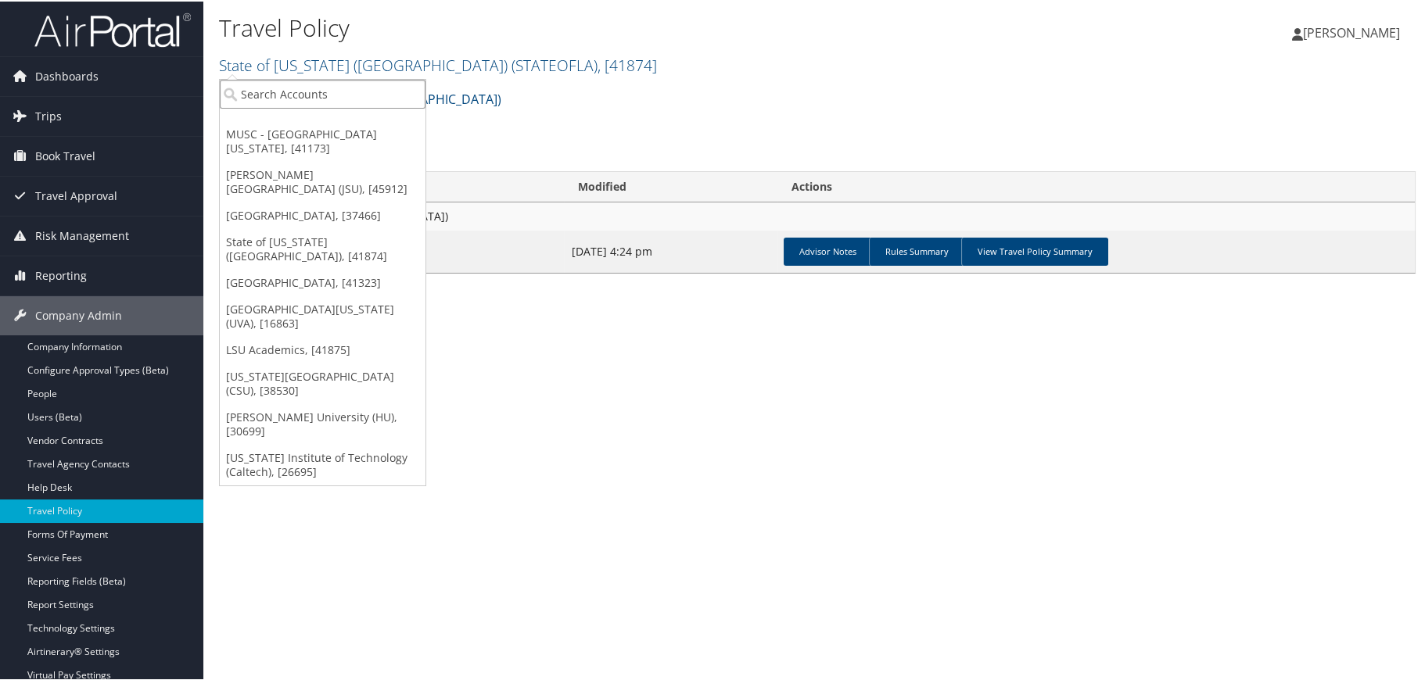
click at [354, 88] on input "search" at bounding box center [323, 92] width 206 height 29
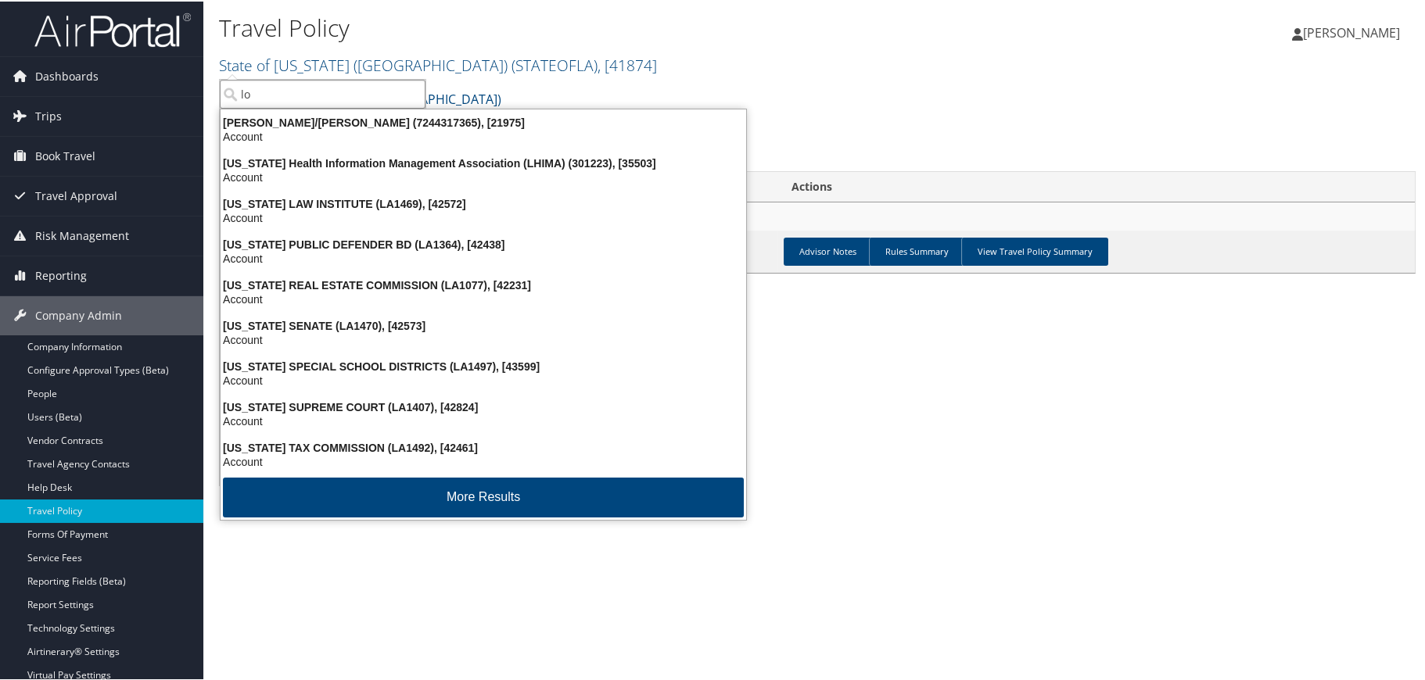
type input "l"
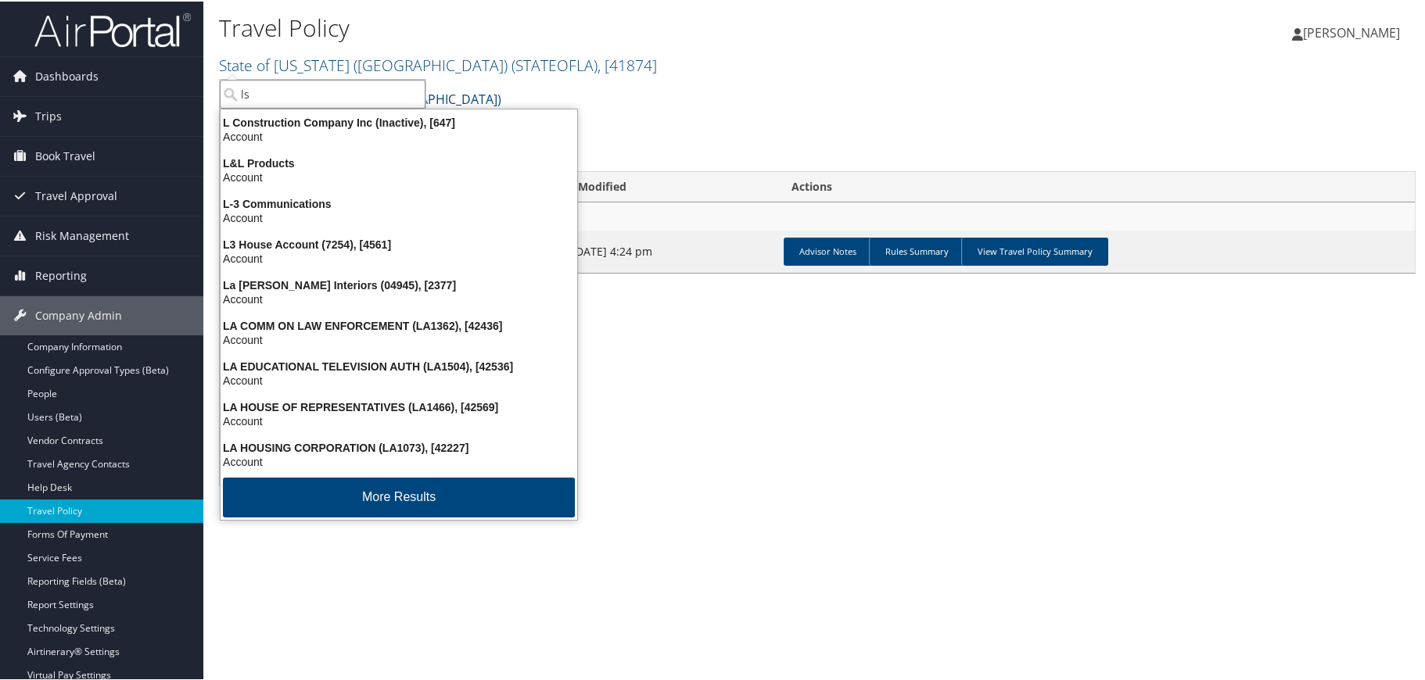
type input "lsu"
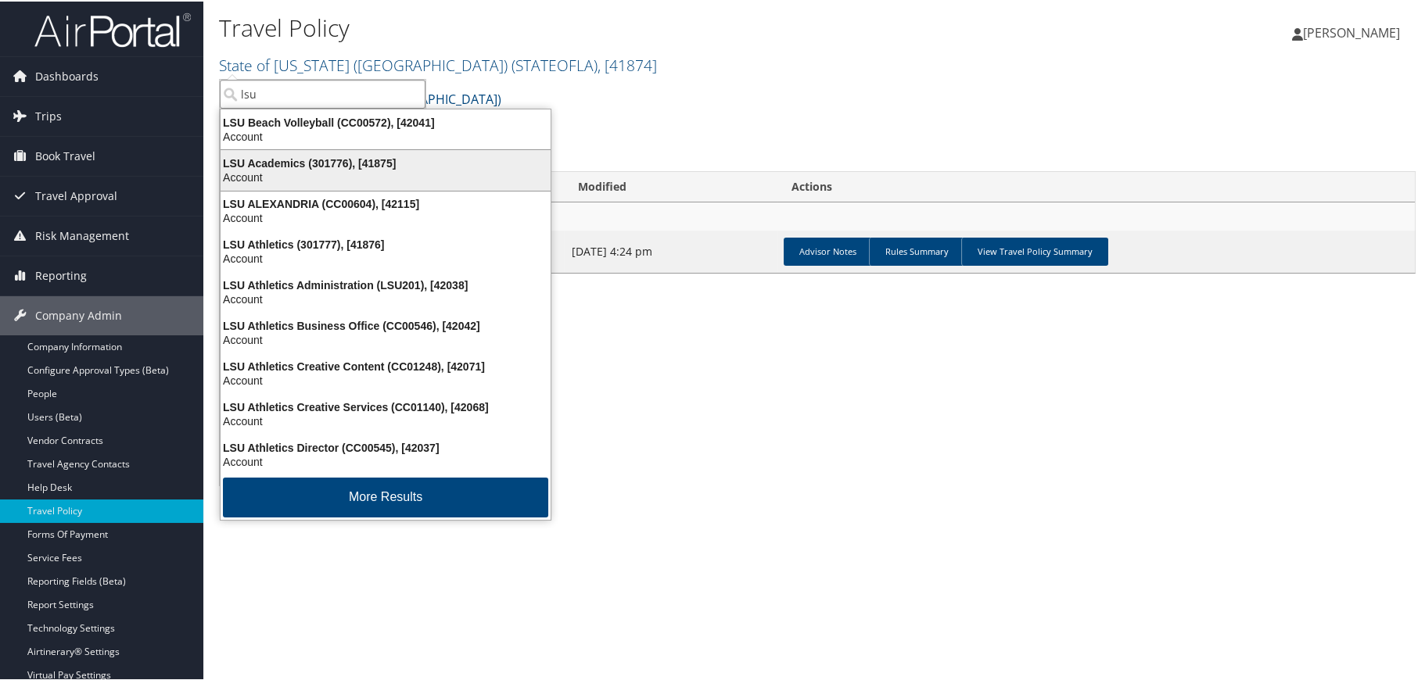
click at [321, 157] on div "LSU Academics (301776), [41875]" at bounding box center [385, 162] width 349 height 14
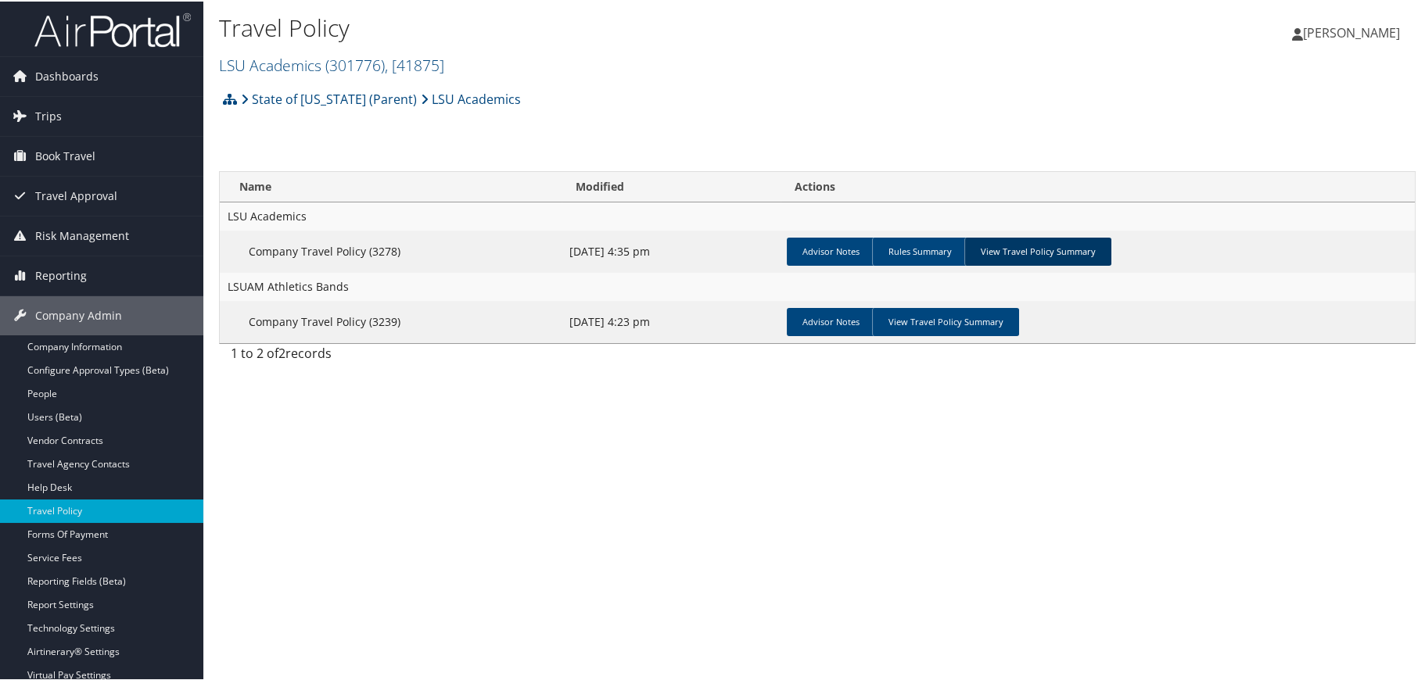
click at [1002, 246] on link "View Travel Policy Summary" at bounding box center [1037, 250] width 147 height 28
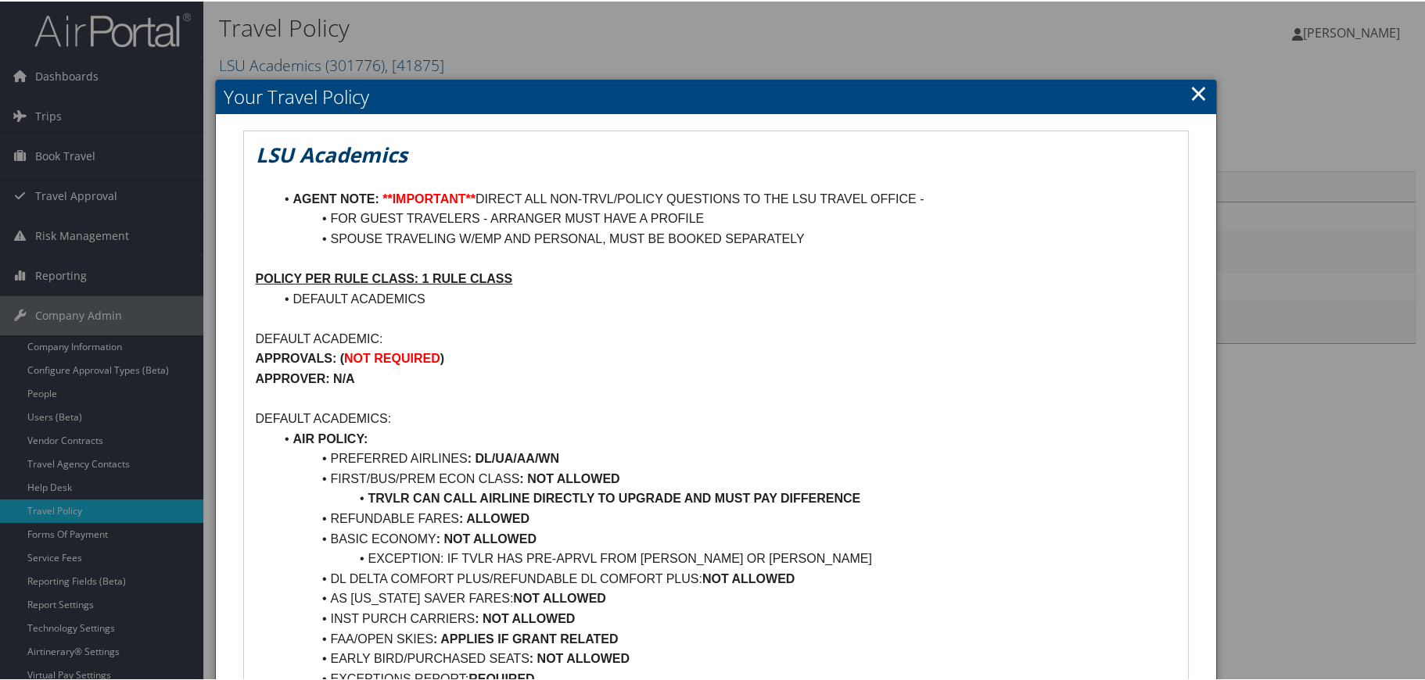
click at [1190, 89] on link "×" at bounding box center [1199, 91] width 18 height 31
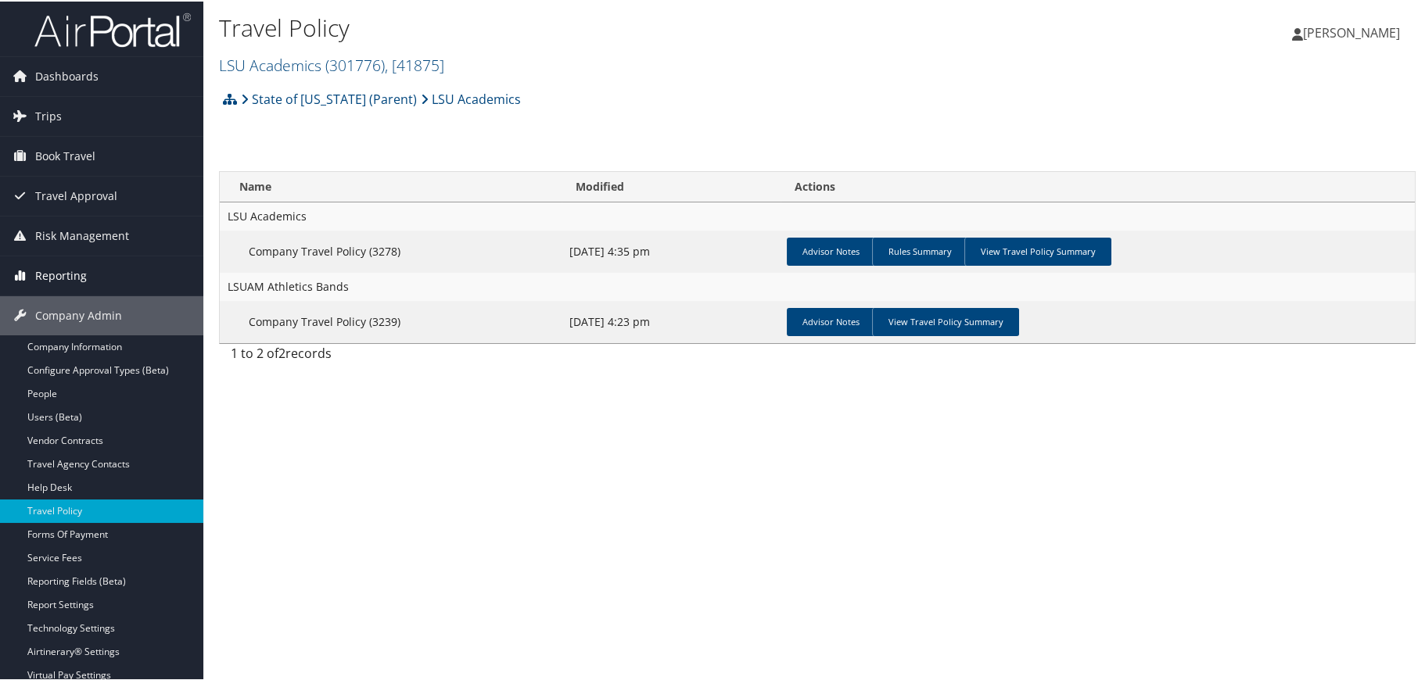
click at [75, 269] on span "Reporting" at bounding box center [61, 274] width 52 height 39
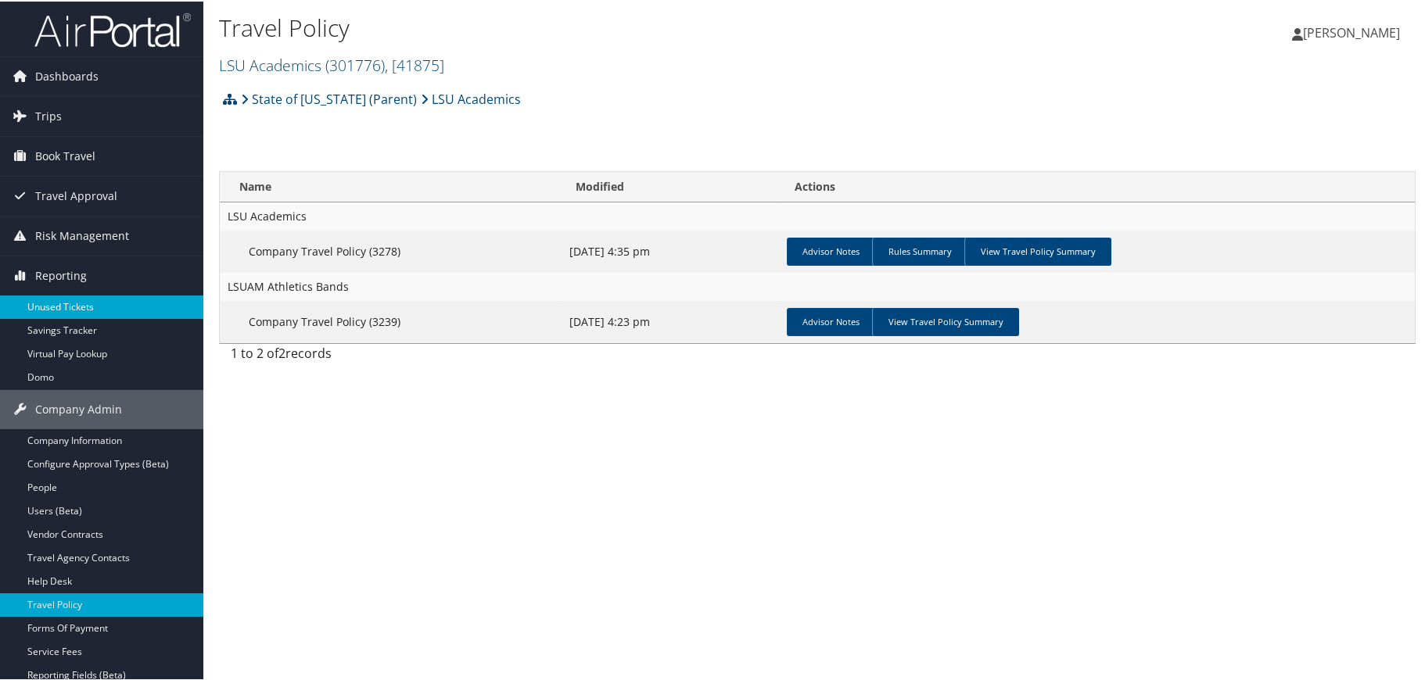
click at [68, 297] on link "Unused Tickets" at bounding box center [101, 305] width 203 height 23
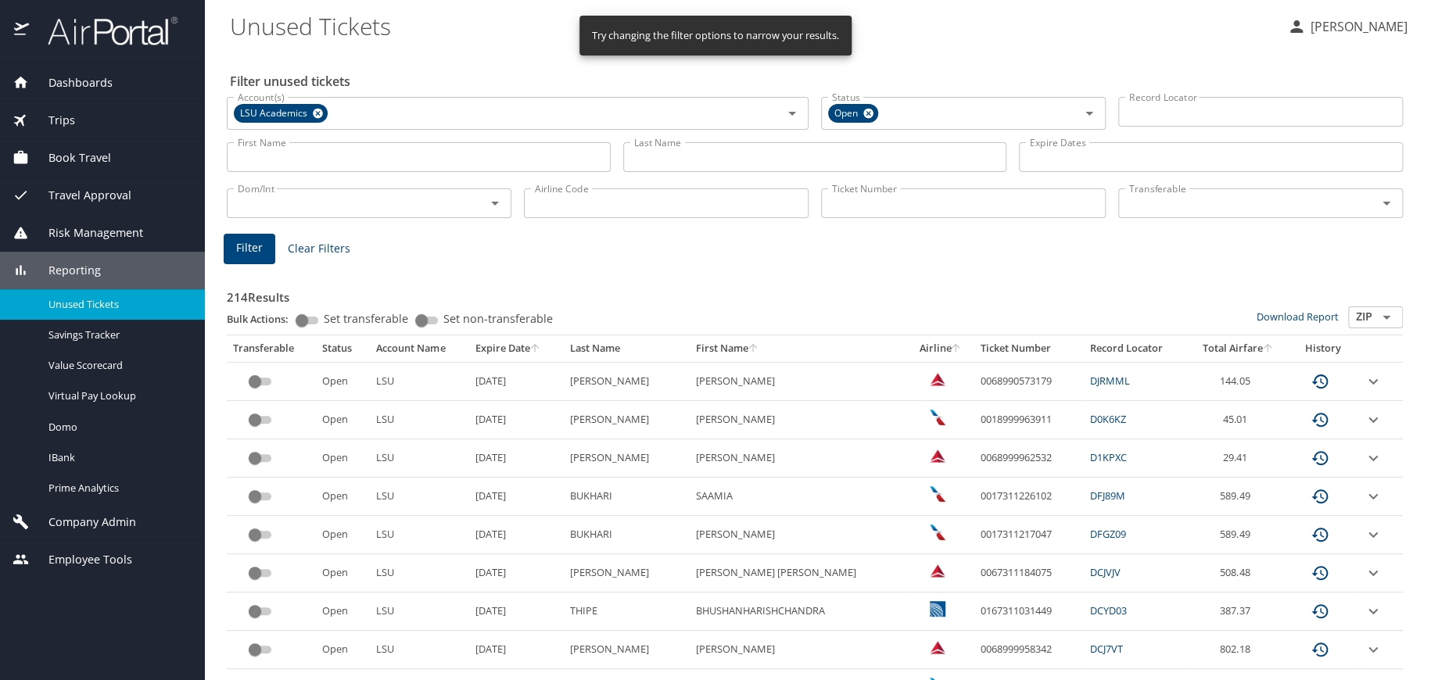
click at [276, 155] on input "First Name" at bounding box center [419, 157] width 384 height 30
type input "asma"
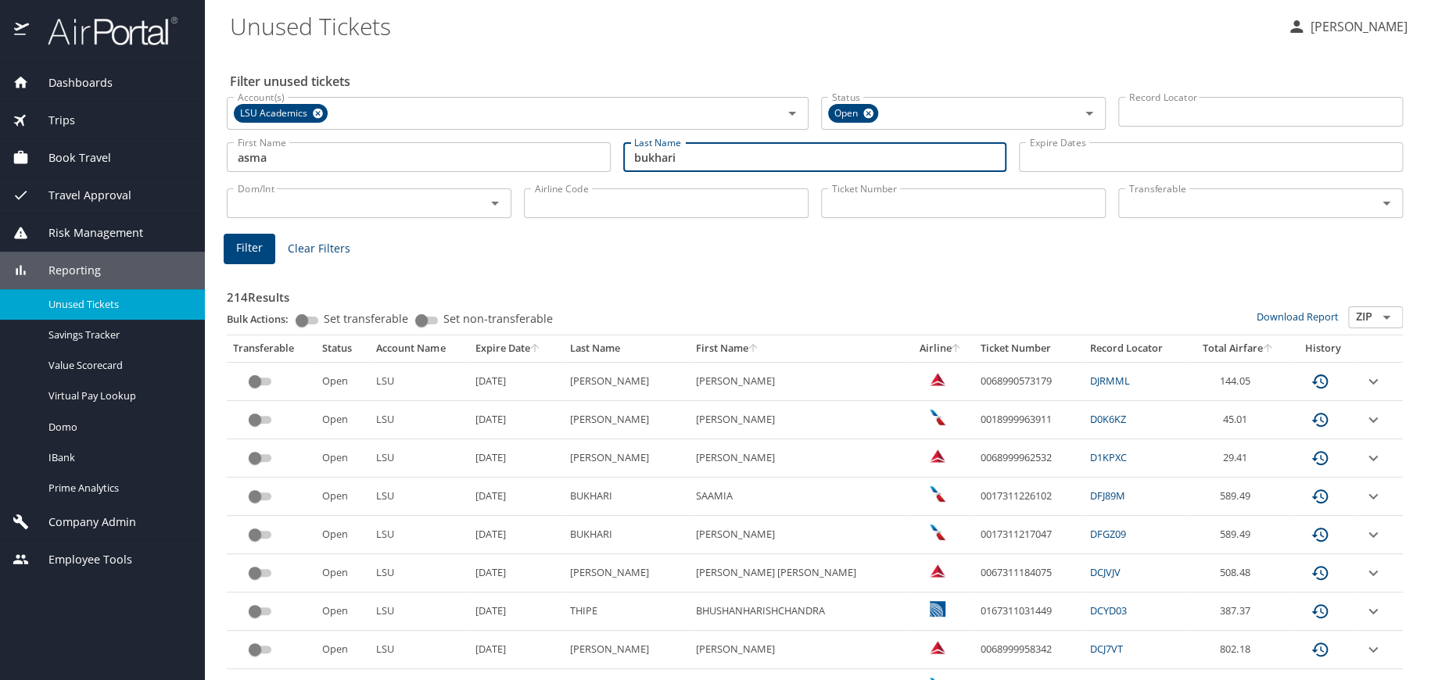
type input "bukhari"
click at [252, 244] on span "Filter" at bounding box center [249, 249] width 27 height 20
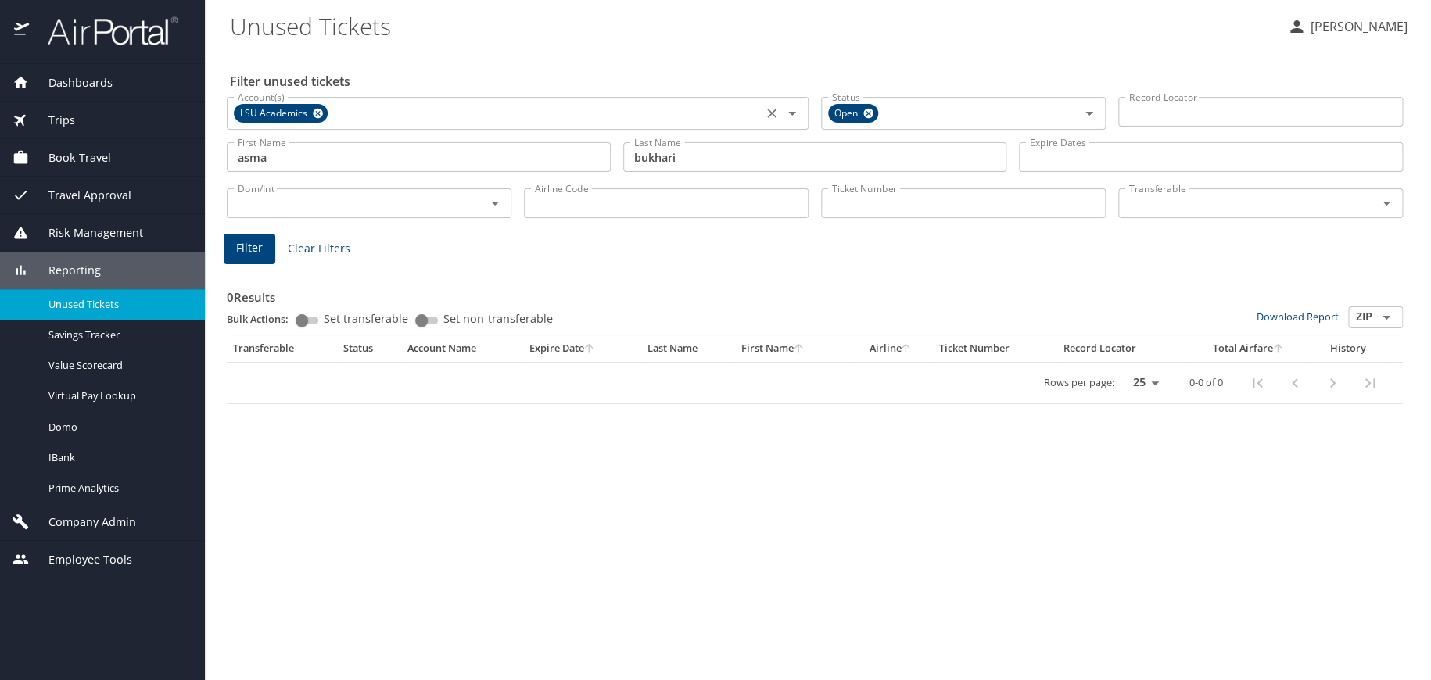
click at [313, 110] on icon at bounding box center [318, 114] width 10 height 10
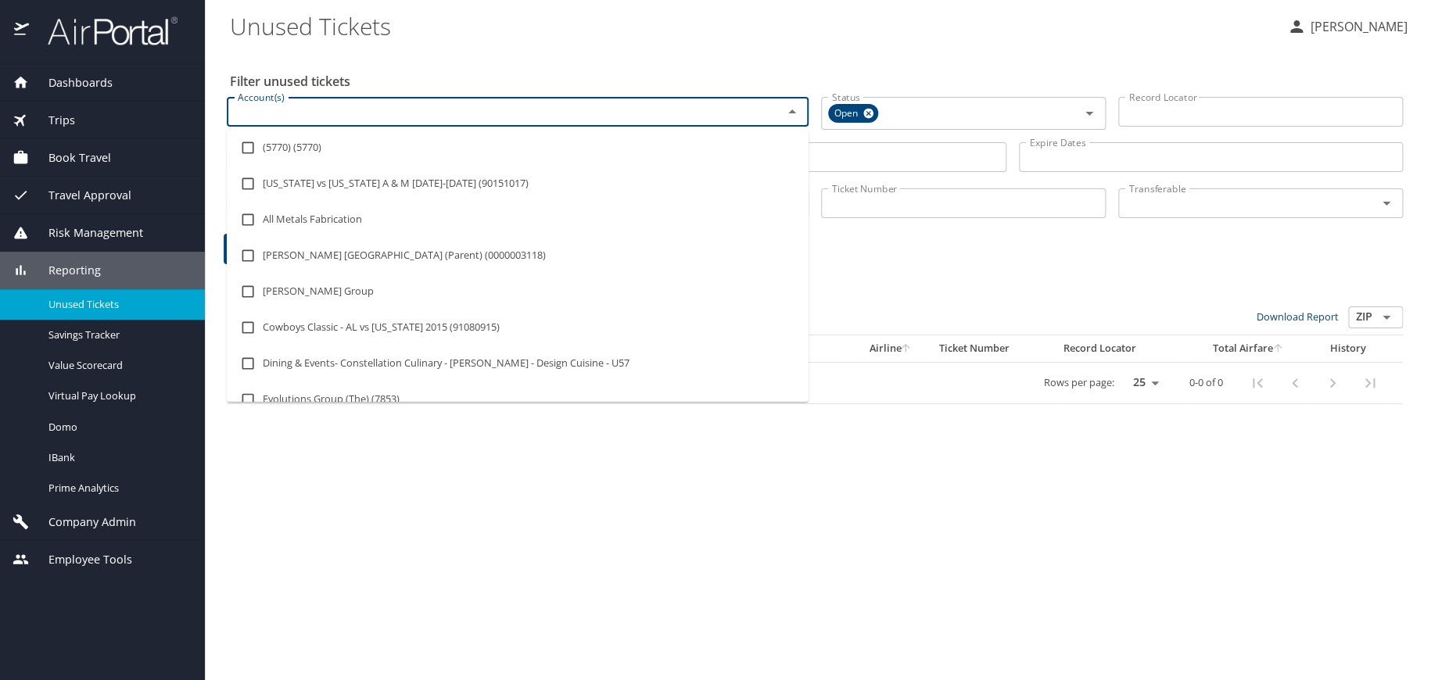
click at [313, 110] on input "Account(s)" at bounding box center [495, 112] width 526 height 20
type input "msu"
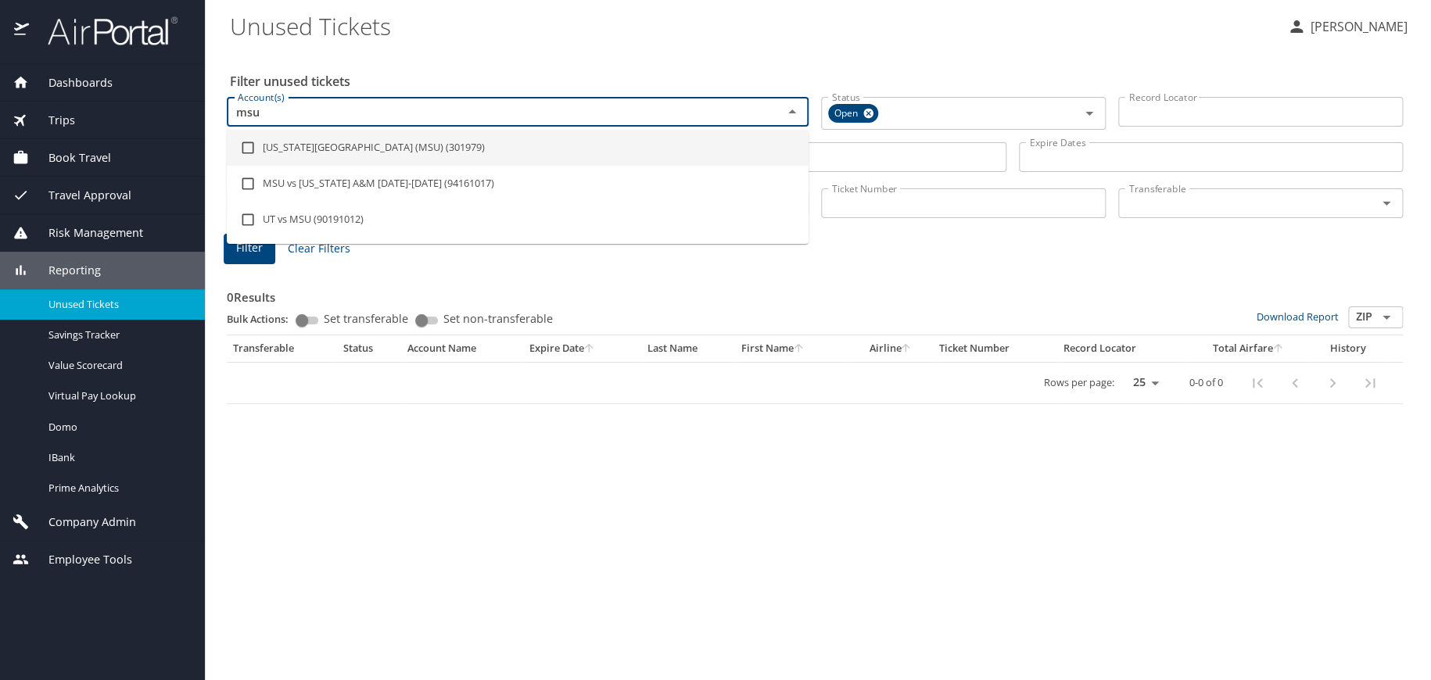
click at [315, 154] on li "[US_STATE][GEOGRAPHIC_DATA] (MSU) (301979)" at bounding box center [518, 148] width 582 height 36
checkbox input "true"
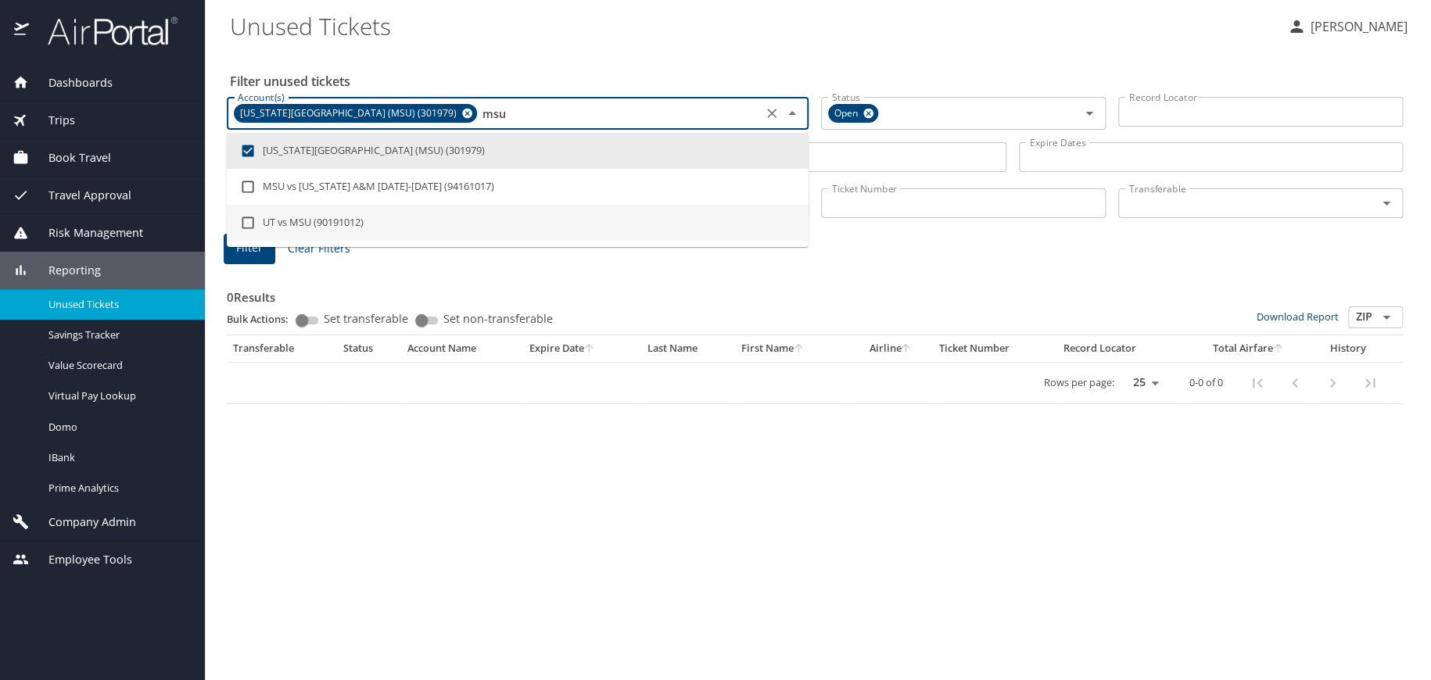
type input "msu"
click at [253, 250] on span "Filter" at bounding box center [249, 249] width 27 height 20
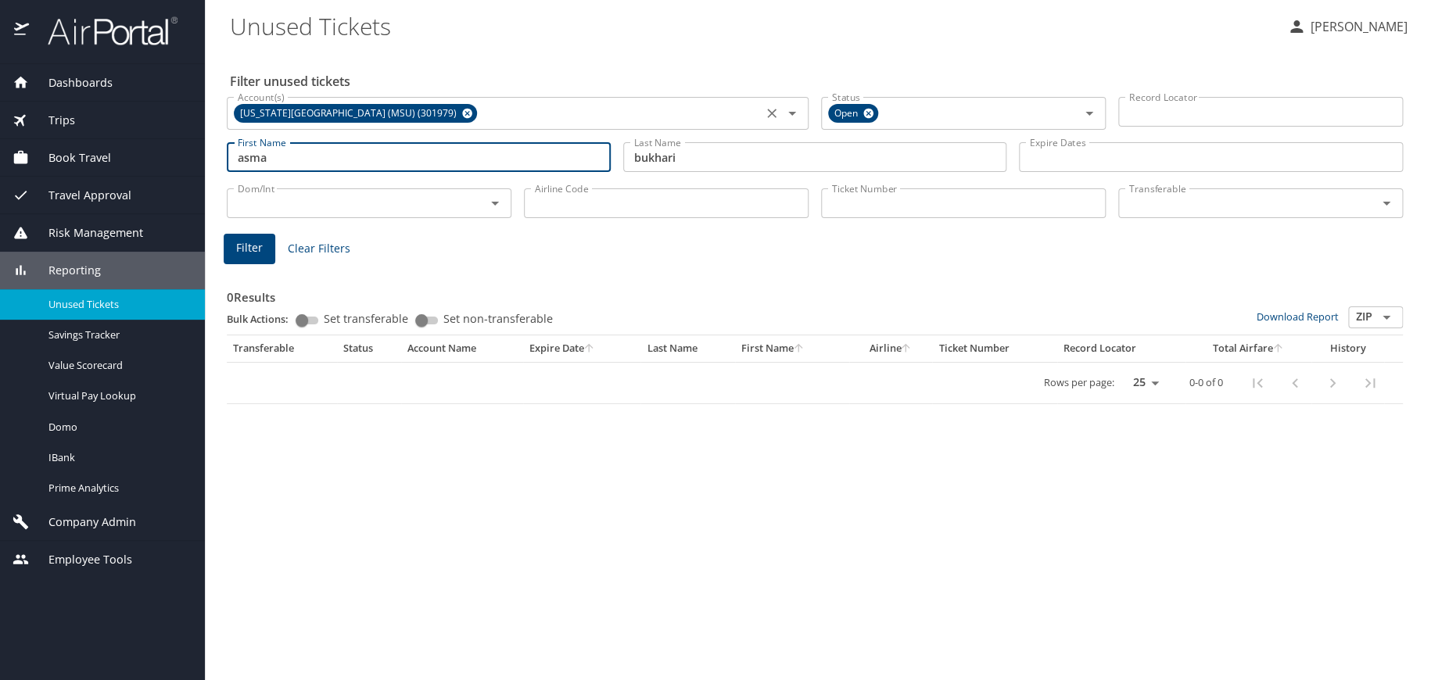
drag, startPoint x: 284, startPoint y: 158, endPoint x: 152, endPoint y: 151, distance: 132.4
click at [152, 151] on div "Dashboards AirPortal 360™ Manager AirPortal 360™ Agent My Travel Dashboard Trip…" at bounding box center [715, 340] width 1431 height 680
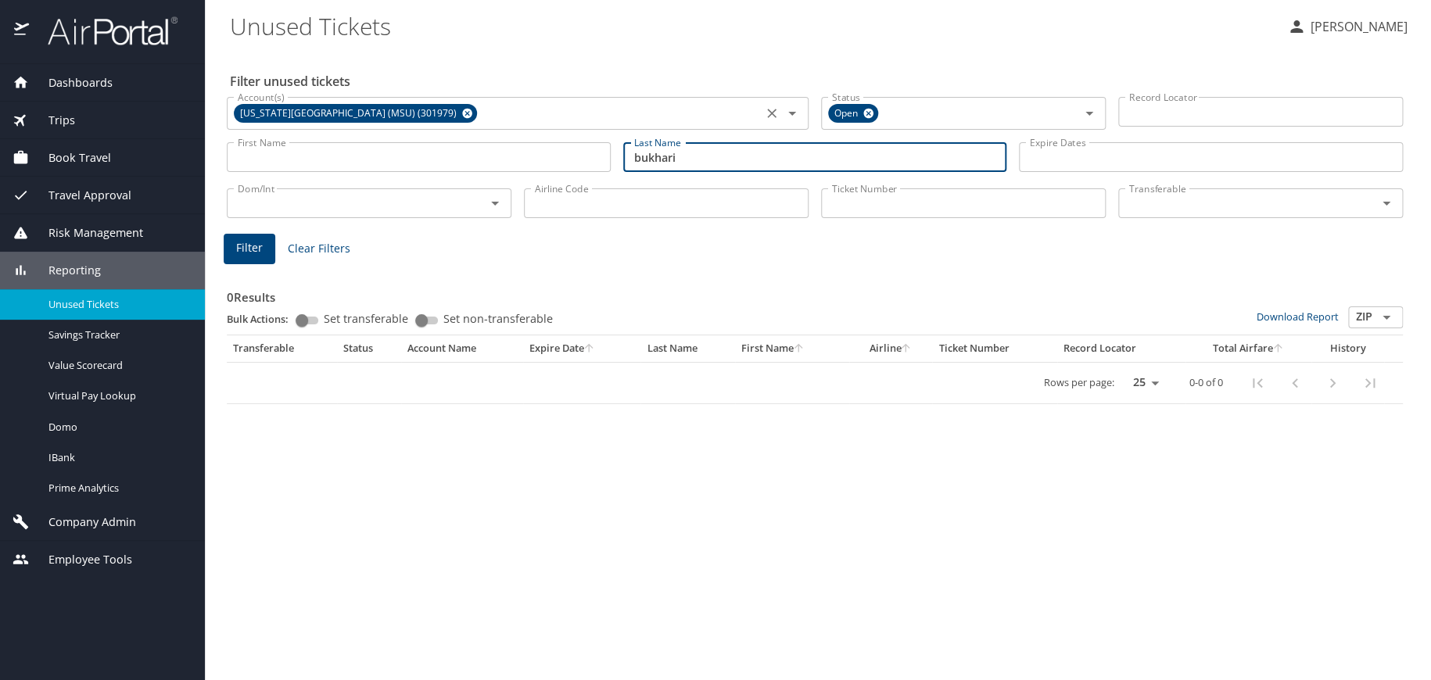
drag, startPoint x: 705, startPoint y: 156, endPoint x: 585, endPoint y: 160, distance: 119.7
click at [585, 160] on div "First Name First Name Last Name [PERSON_NAME] Last Name Expire Dates Expire Dat…" at bounding box center [815, 158] width 1189 height 56
click at [680, 151] on input "Last Name" at bounding box center [815, 157] width 384 height 30
type input "[PERSON_NAME]"
click at [251, 253] on span "Filter" at bounding box center [249, 249] width 27 height 20
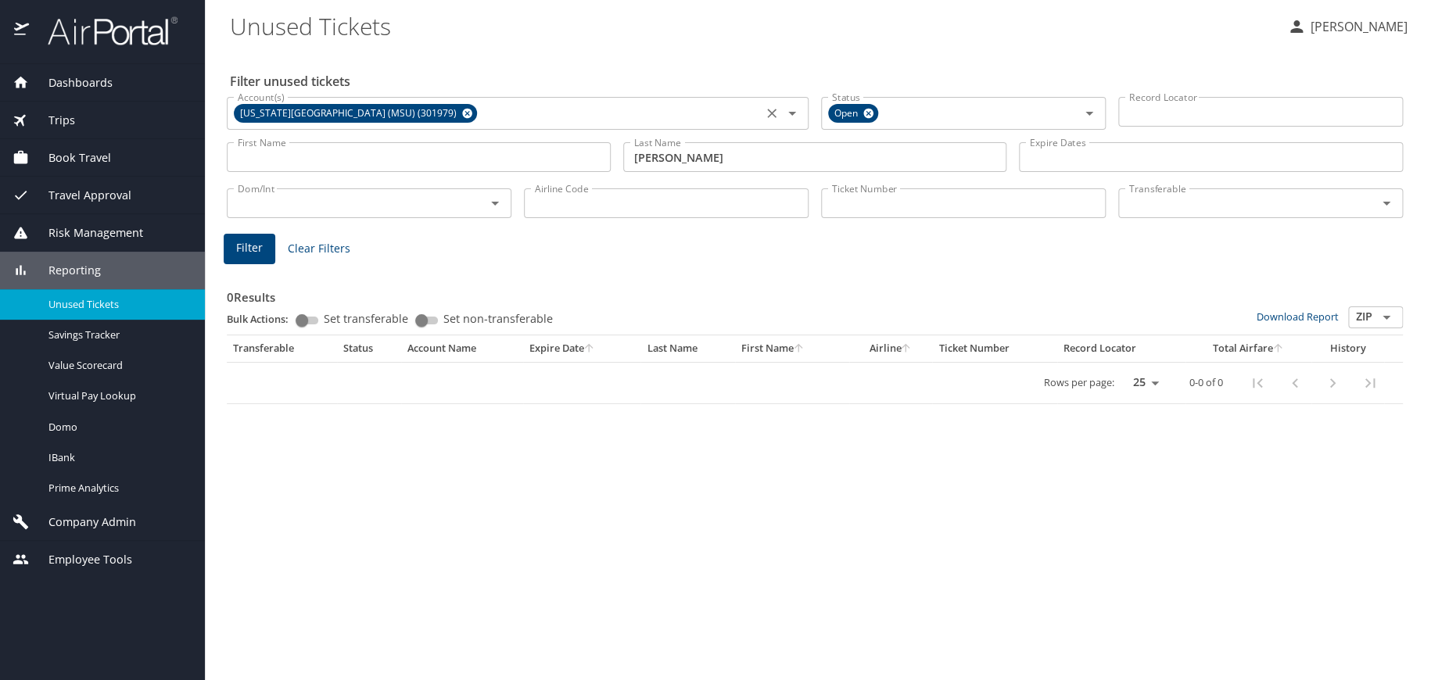
click at [70, 125] on span "Trips" at bounding box center [52, 120] width 46 height 17
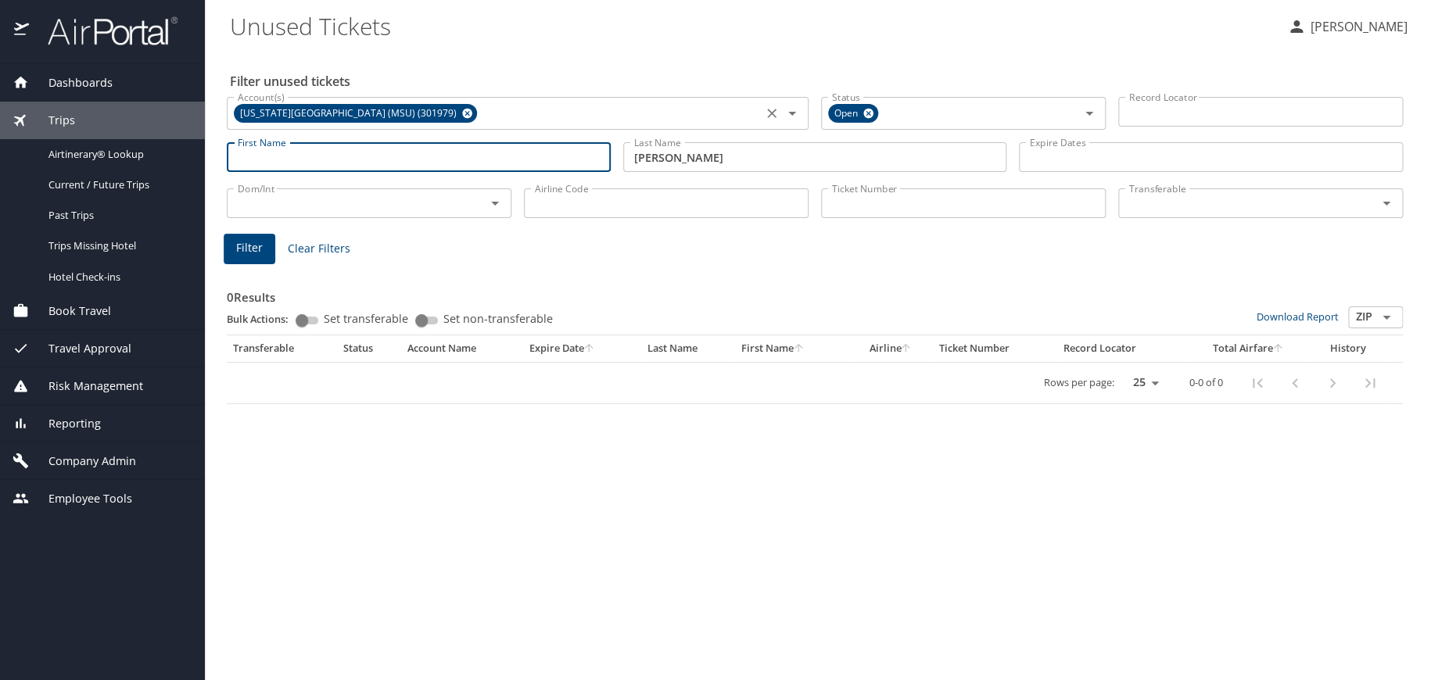
click at [354, 156] on input "First Name" at bounding box center [419, 157] width 384 height 30
type input "jack"
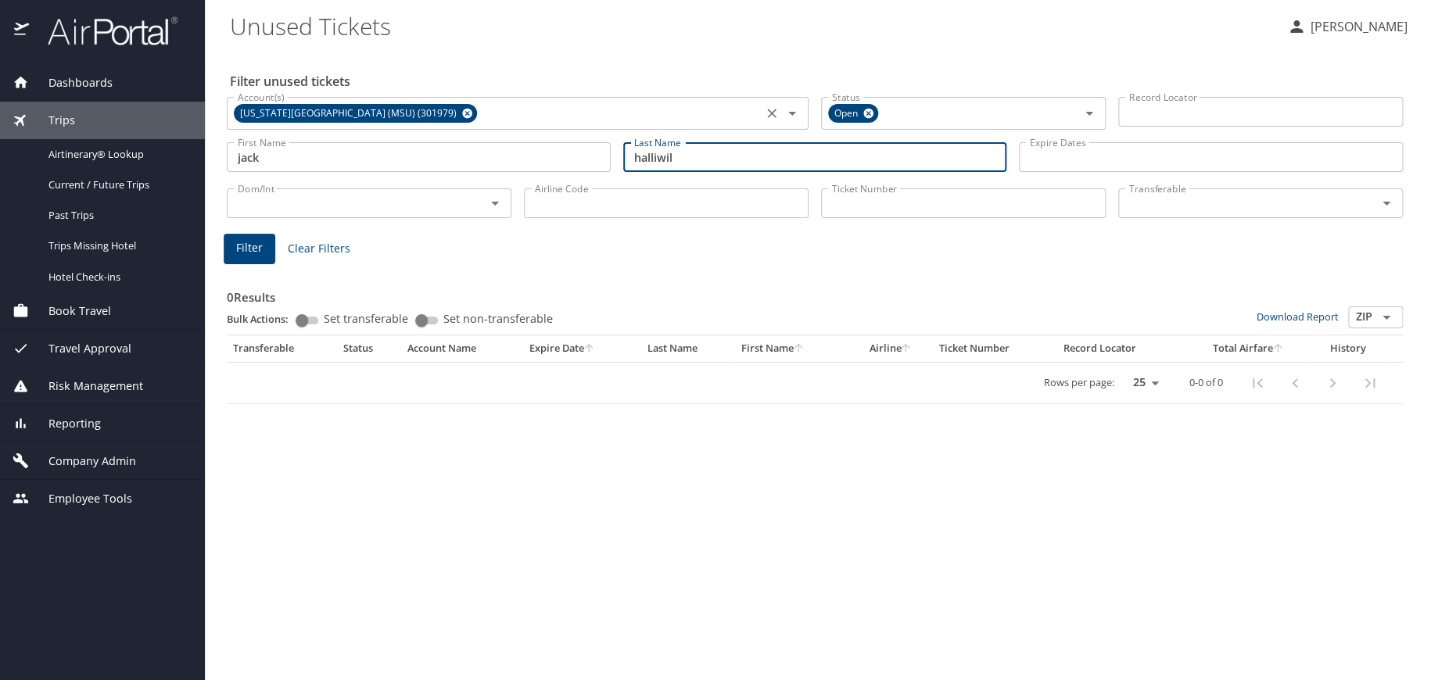
type input "[PERSON_NAME]"
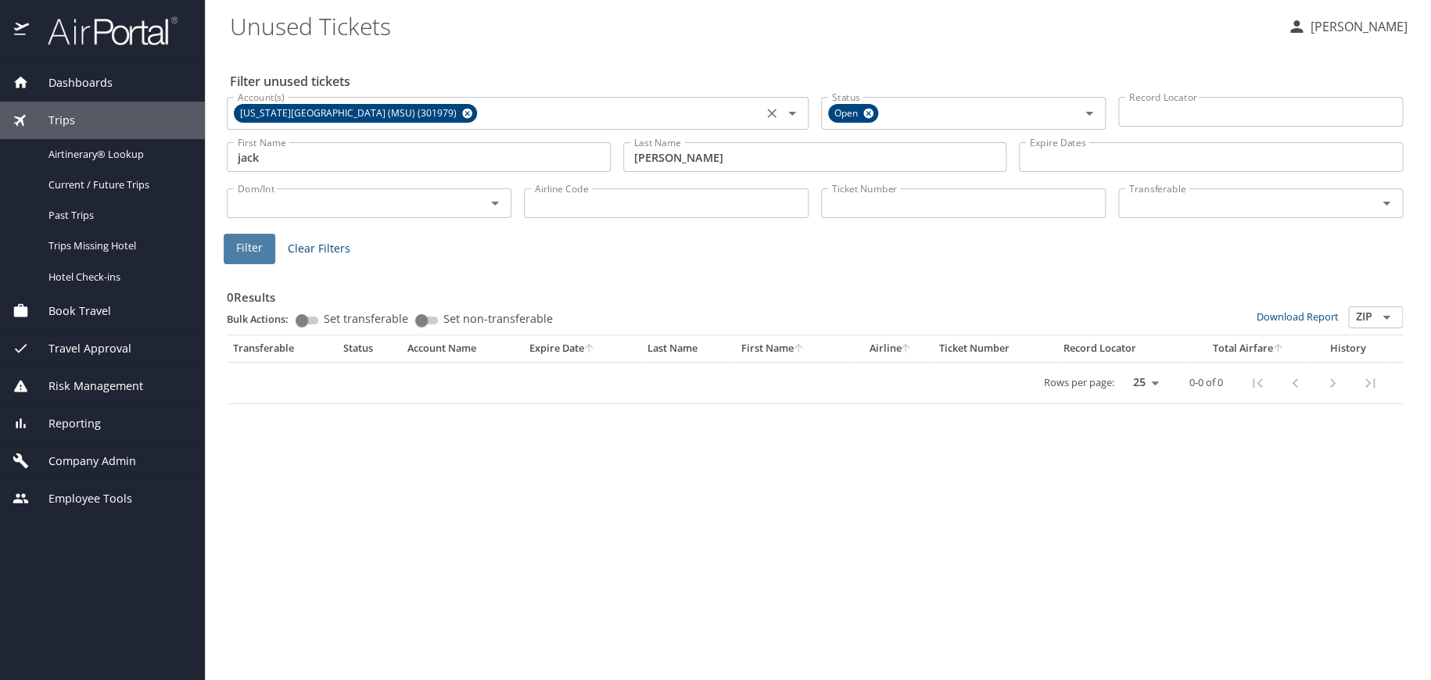
click at [267, 250] on button "Filter" at bounding box center [250, 249] width 52 height 31
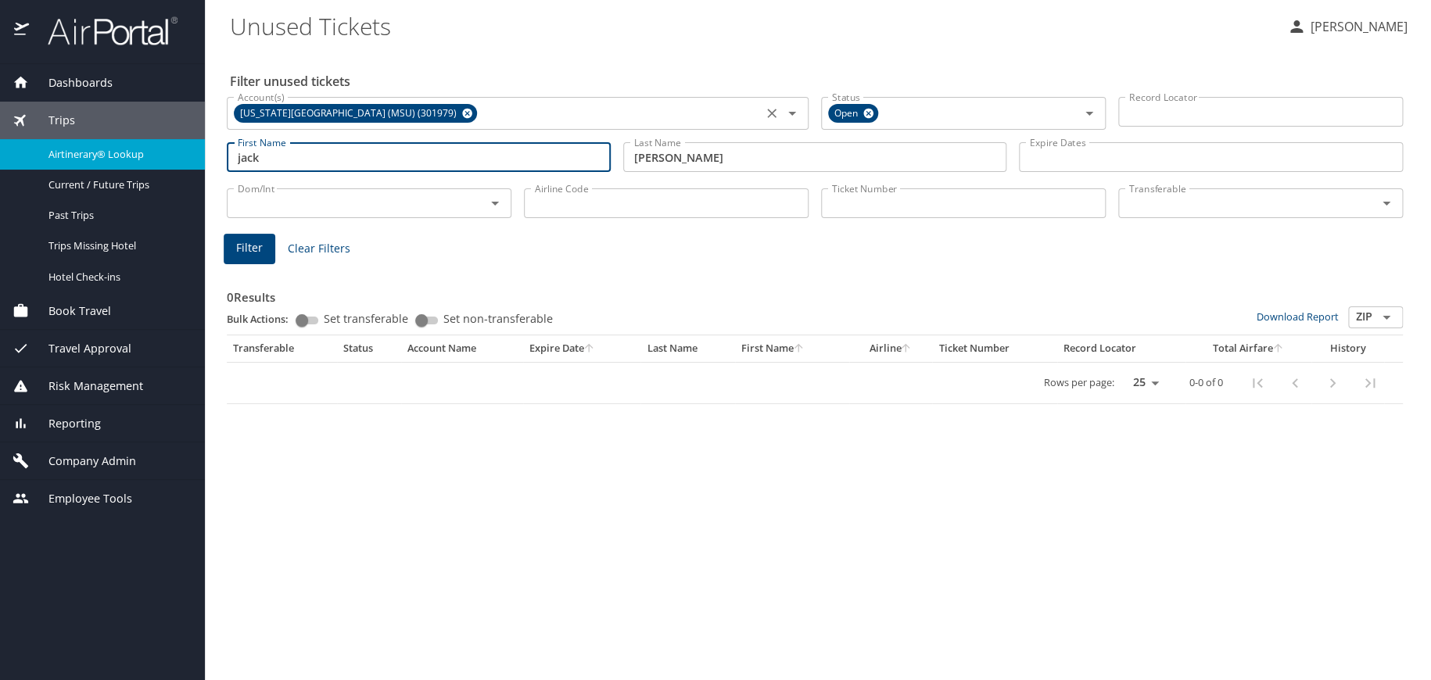
drag, startPoint x: 285, startPoint y: 155, endPoint x: 154, endPoint y: 158, distance: 130.7
click at [157, 156] on div "Dashboards AirPortal 360™ Manager AirPortal 360™ Agent My Travel Dashboard Trip…" at bounding box center [715, 340] width 1431 height 680
click at [254, 249] on span "Filter" at bounding box center [249, 249] width 27 height 20
click at [59, 156] on span "Airtinerary® Lookup" at bounding box center [117, 154] width 138 height 15
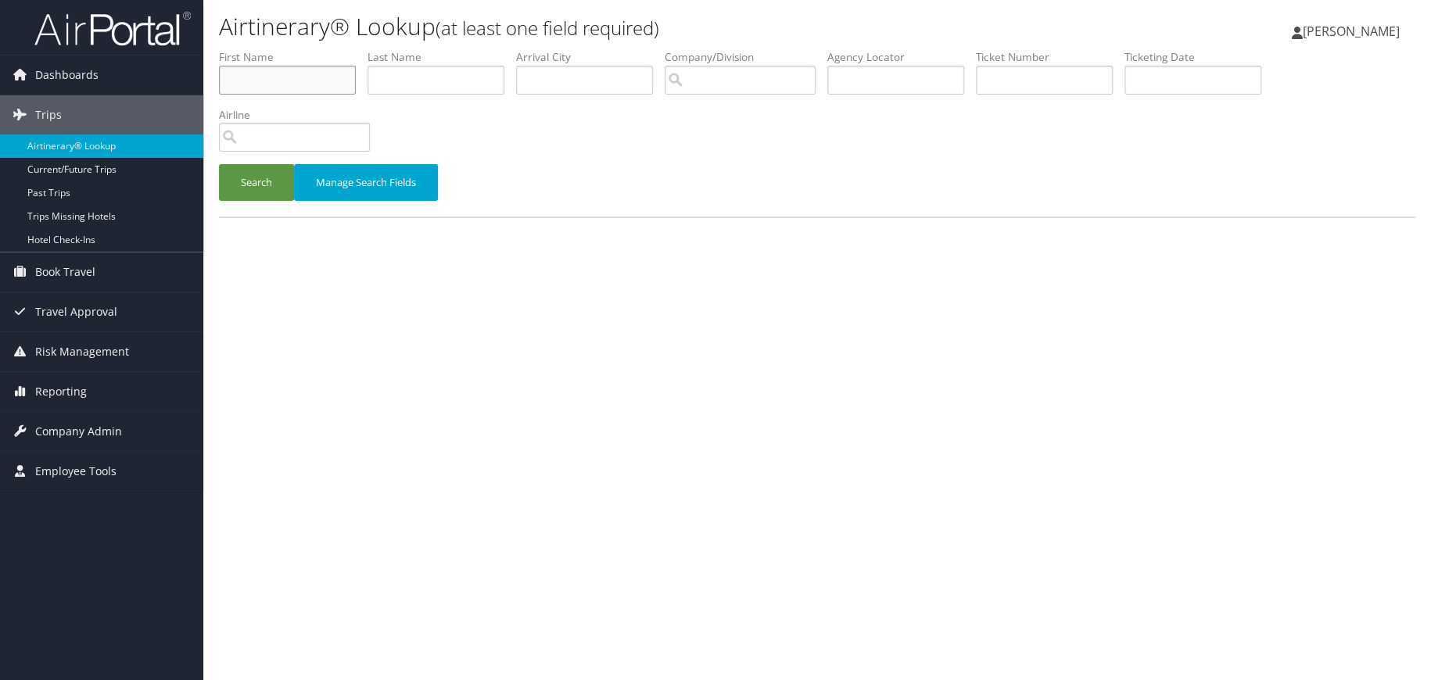
click at [246, 84] on input "text" at bounding box center [287, 80] width 137 height 29
type input "[PERSON_NAME]"
click at [415, 75] on input "text" at bounding box center [436, 80] width 137 height 29
type input "[PERSON_NAME]"
click at [262, 181] on button "Search" at bounding box center [256, 182] width 75 height 37
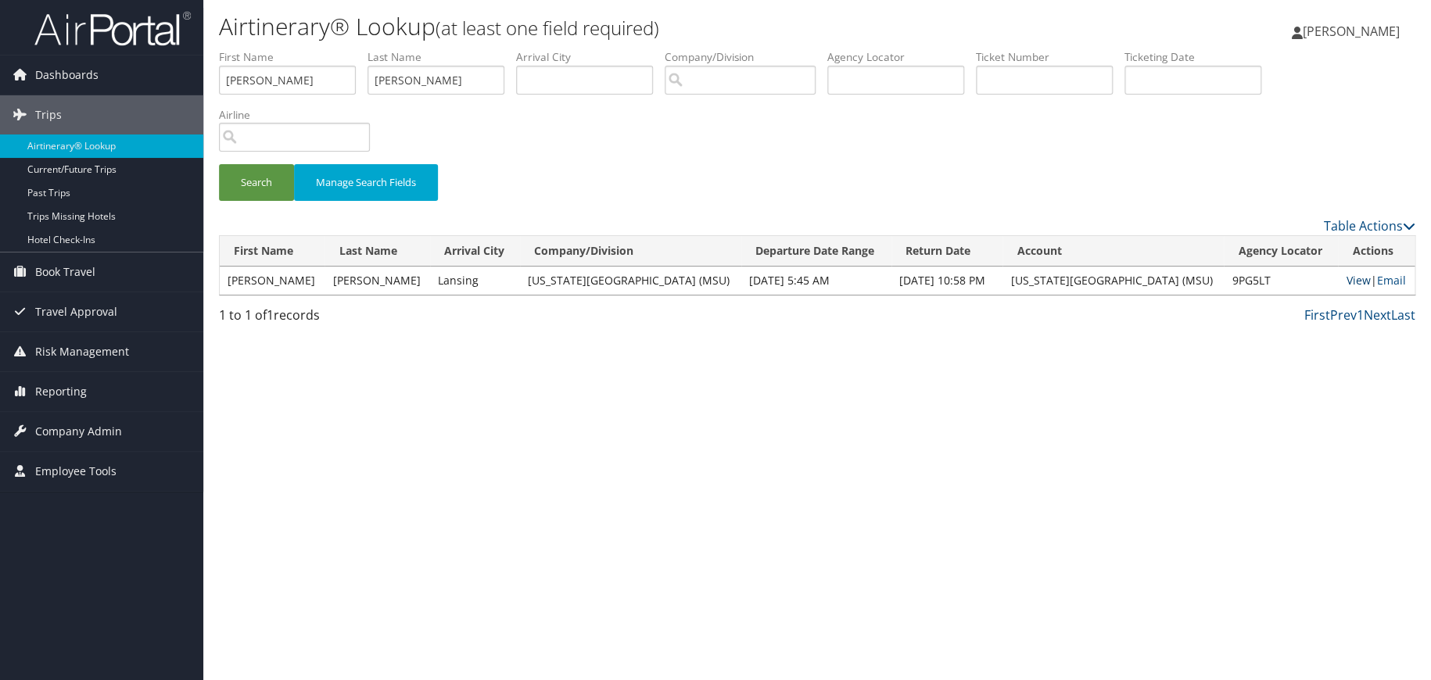
click at [1346, 278] on link "View" at bounding box center [1358, 280] width 24 height 15
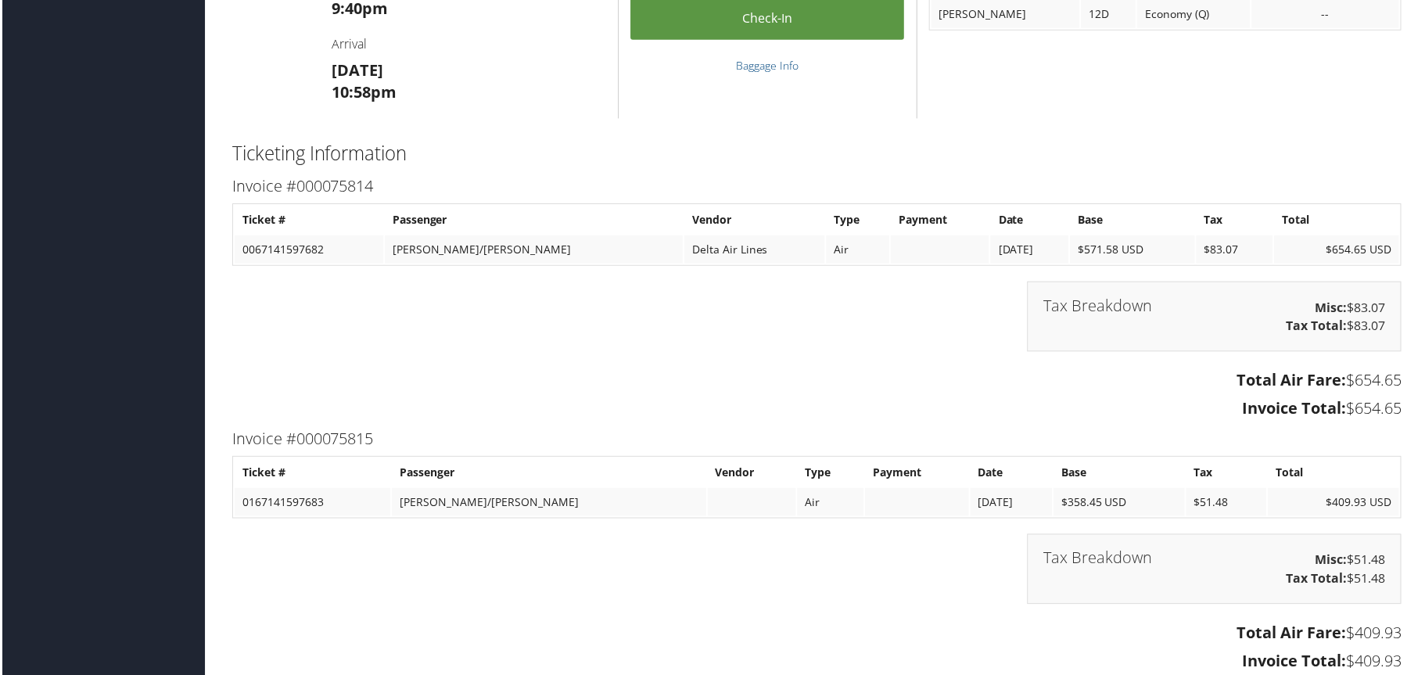
scroll to position [2816, 0]
